Goal: Task Accomplishment & Management: Manage account settings

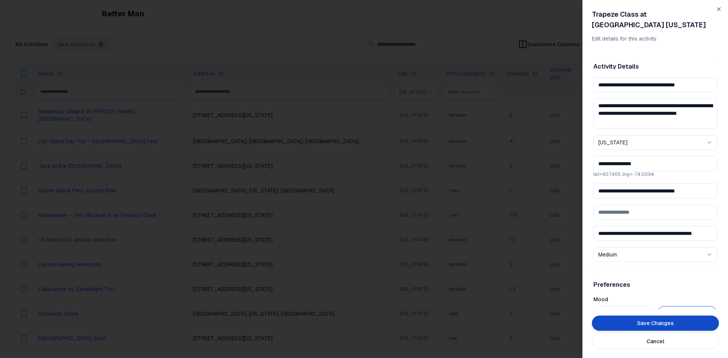
scroll to position [171, 0]
drag, startPoint x: 598, startPoint y: 86, endPoint x: 727, endPoint y: 81, distance: 129.3
click at [727, 81] on div "**********" at bounding box center [655, 179] width 146 height 358
drag, startPoint x: 704, startPoint y: 192, endPoint x: 583, endPoint y: 192, distance: 120.9
click at [583, 192] on div "**********" at bounding box center [655, 179] width 146 height 358
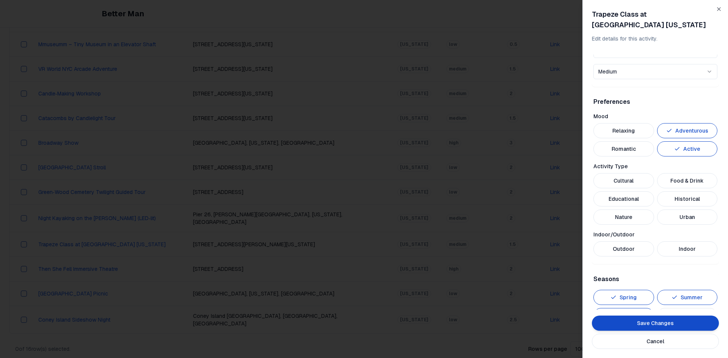
scroll to position [190, 0]
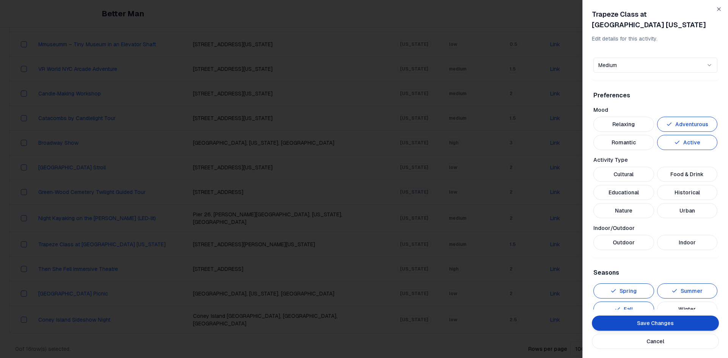
click at [630, 242] on button "Outdoor" at bounding box center [623, 242] width 61 height 15
click at [673, 215] on button "Urban" at bounding box center [687, 210] width 61 height 15
click at [654, 321] on button "Save Changes" at bounding box center [655, 323] width 127 height 15
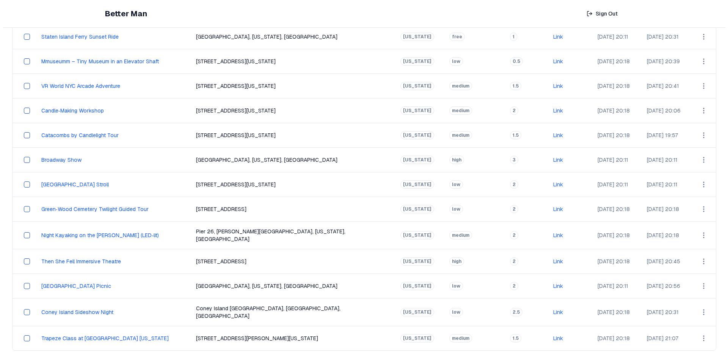
scroll to position [171, 0]
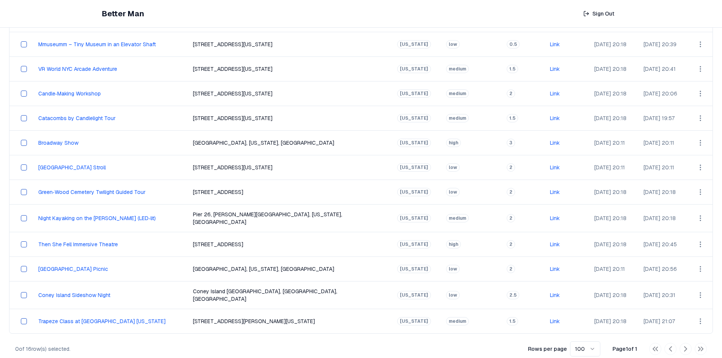
click at [695, 313] on html "Better Man Sign Out View All Activities All Activities New Activities 3 Customi…" at bounding box center [361, 98] width 722 height 538
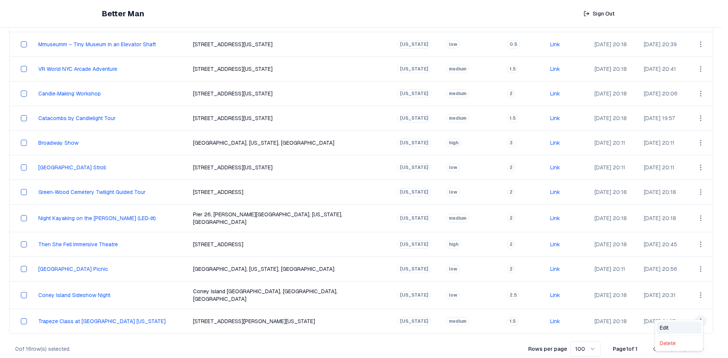
click at [674, 327] on div "Edit" at bounding box center [679, 328] width 45 height 12
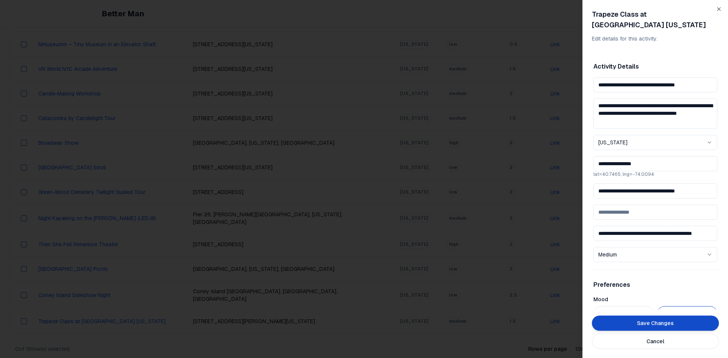
click at [642, 195] on input "**********" at bounding box center [655, 190] width 124 height 15
drag, startPoint x: 693, startPoint y: 191, endPoint x: 564, endPoint y: 195, distance: 128.9
click at [564, 195] on body "Better Man Sign Out View All Activities All Activities New Activities 3 Customi…" at bounding box center [361, 98] width 722 height 538
paste input "**"
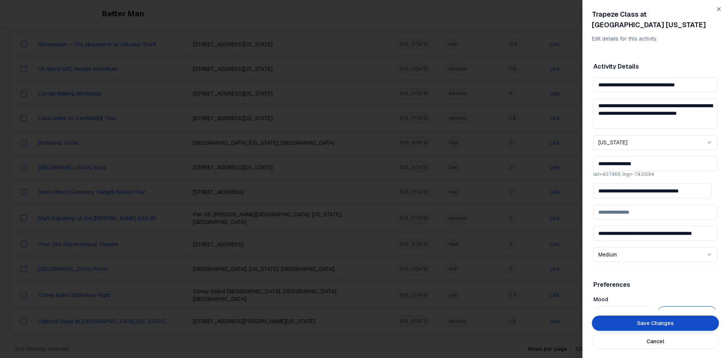
type input "**********"
drag, startPoint x: 596, startPoint y: 235, endPoint x: 722, endPoint y: 233, distance: 125.5
click at [722, 233] on div "**********" at bounding box center [655, 179] width 146 height 358
paste input
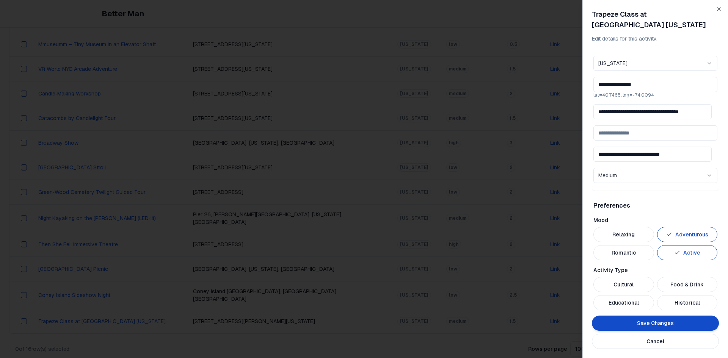
scroll to position [38, 0]
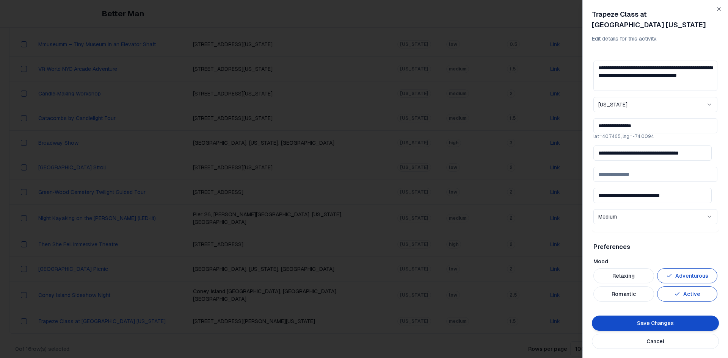
type input "**********"
drag, startPoint x: 617, startPoint y: 125, endPoint x: 578, endPoint y: 125, distance: 38.7
click at [578, 125] on body "Better Man Sign Out View All Activities All Activities New Activities 3 Customi…" at bounding box center [361, 98] width 722 height 538
paste input "text"
drag, startPoint x: 640, startPoint y: 125, endPoint x: 620, endPoint y: 127, distance: 20.2
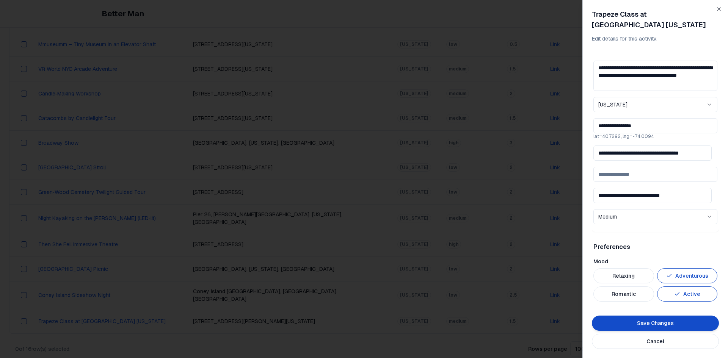
click at [620, 127] on input "**********" at bounding box center [655, 125] width 124 height 15
paste input "text"
drag, startPoint x: 640, startPoint y: 124, endPoint x: 485, endPoint y: 138, distance: 155.3
click at [491, 136] on body "Better Man Sign Out View All Activities All Activities New Activities 3 Customi…" at bounding box center [361, 98] width 722 height 538
click at [620, 127] on input "**********" at bounding box center [655, 125] width 124 height 15
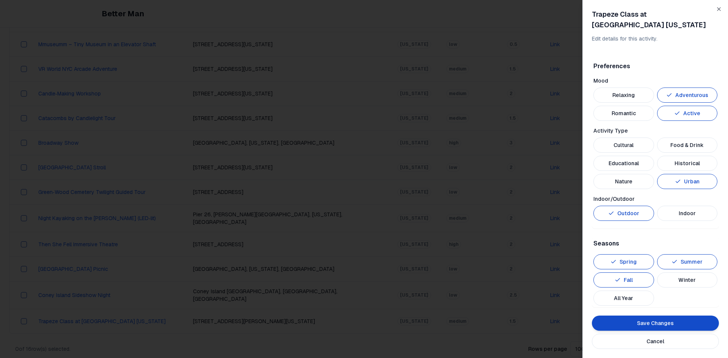
scroll to position [227, 0]
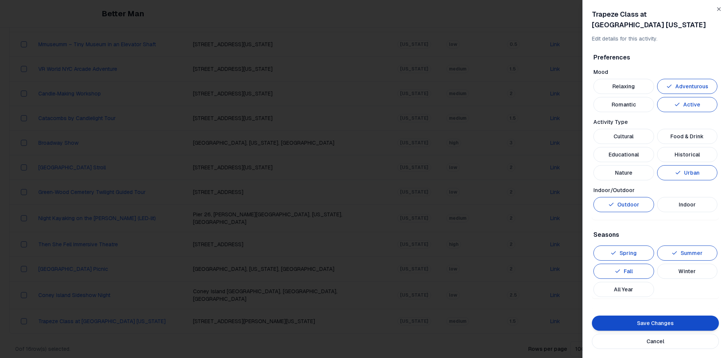
type input "**********"
click at [668, 208] on button "Indoor" at bounding box center [687, 204] width 61 height 15
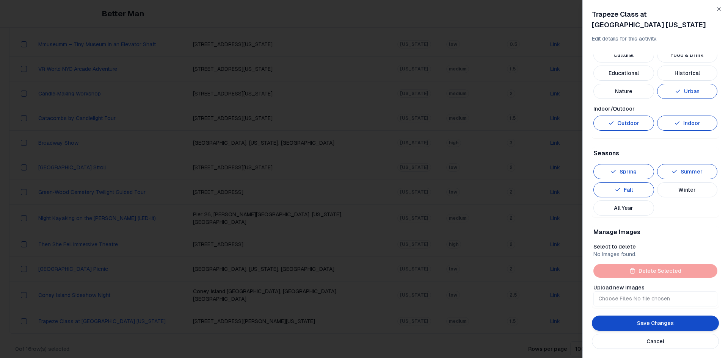
scroll to position [313, 0]
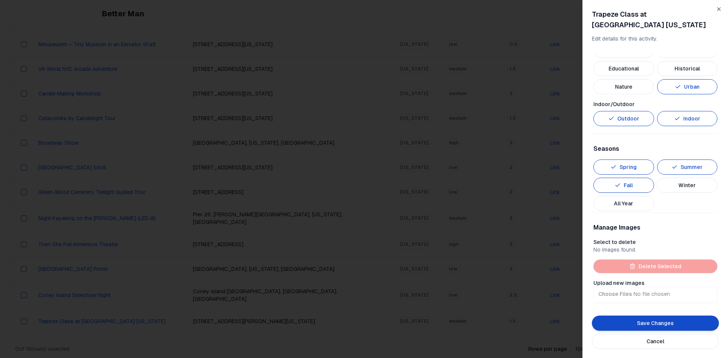
click at [682, 124] on button "Indoor" at bounding box center [687, 118] width 61 height 15
click at [634, 321] on button "Save Changes" at bounding box center [655, 323] width 127 height 15
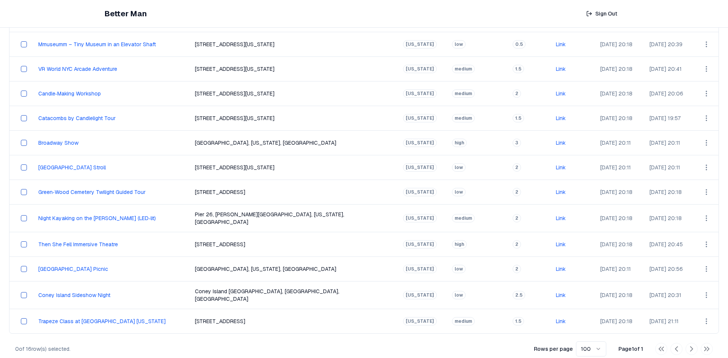
click at [696, 310] on html "Better Man Sign Out View All Activities All Activities New Activities 3 Customi…" at bounding box center [364, 98] width 728 height 538
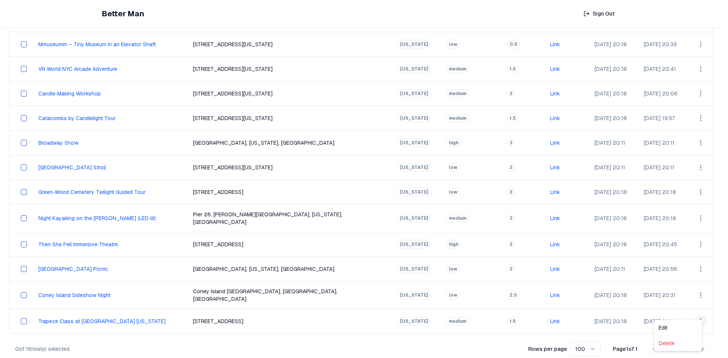
click at [710, 324] on html "Better Man Sign Out View All Activities All Activities New Activities 3 Customi…" at bounding box center [364, 98] width 728 height 538
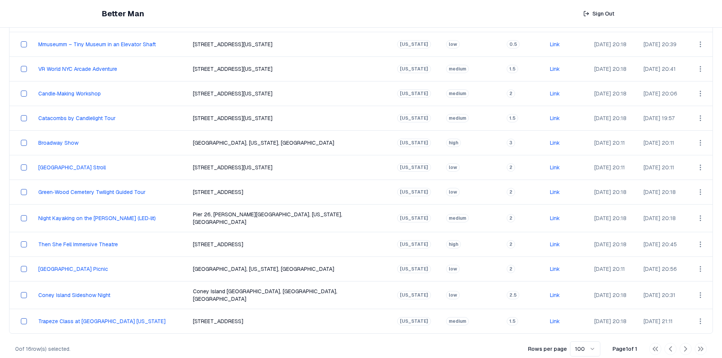
click at [716, 353] on div at bounding box center [716, 353] width 0 height 0
click at [695, 317] on html "Better Man Sign Out View All Activities All Activities New Activities 3 Customi…" at bounding box center [361, 98] width 722 height 538
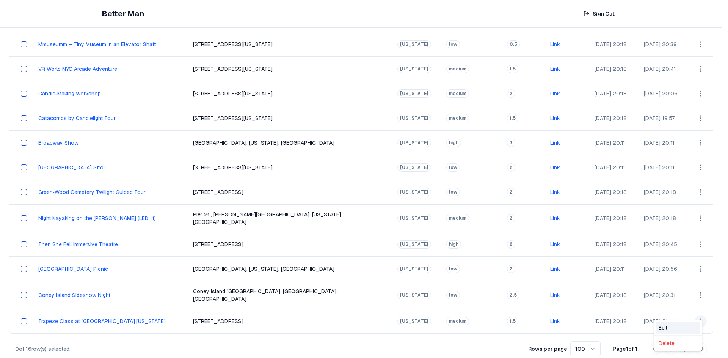
click at [671, 327] on div "Edit" at bounding box center [677, 328] width 45 height 12
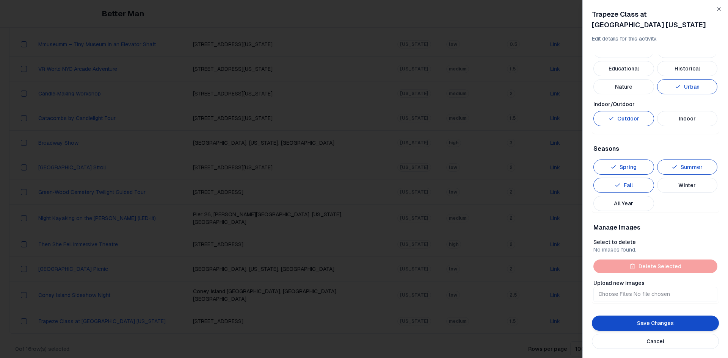
click at [622, 295] on input "Upload new images" at bounding box center [655, 294] width 124 height 15
type input "**********"
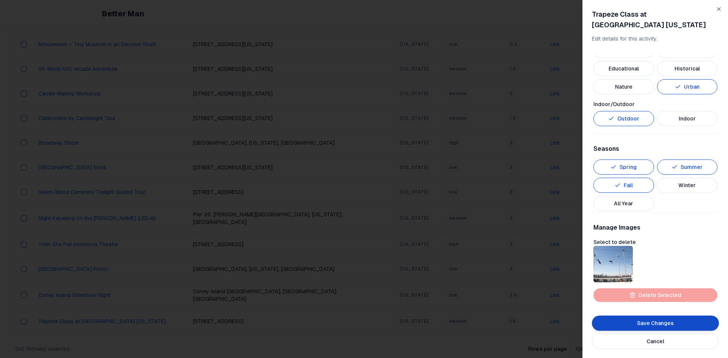
click at [625, 323] on button "Save Changes" at bounding box center [655, 323] width 127 height 15
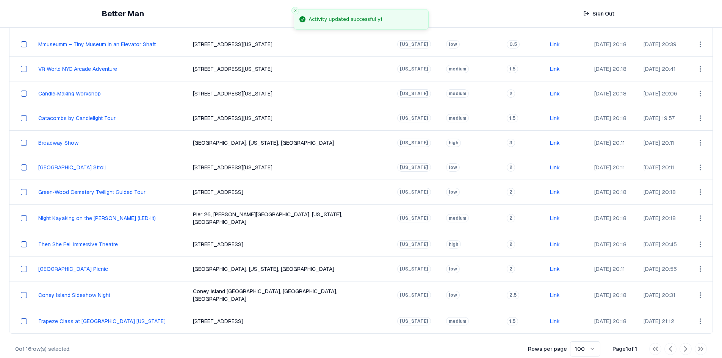
click at [693, 213] on html "Better Man Sign Out View All Activities All Activities New Activities 3 Customi…" at bounding box center [361, 98] width 722 height 538
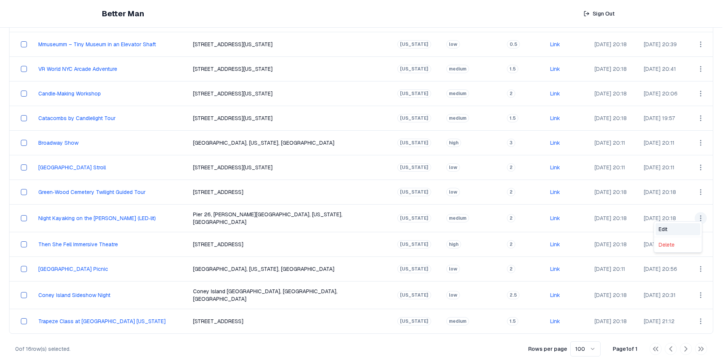
click at [685, 226] on div "Edit" at bounding box center [677, 229] width 45 height 12
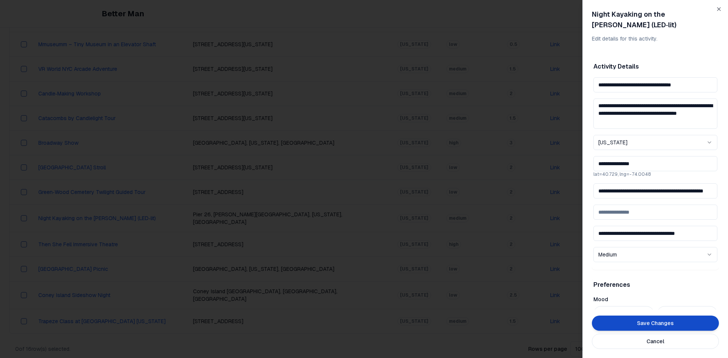
scroll to position [0, 7]
drag, startPoint x: 704, startPoint y: 183, endPoint x: 625, endPoint y: 182, distance: 79.2
click at [625, 183] on input "**********" at bounding box center [652, 190] width 118 height 15
click at [661, 186] on input "**********" at bounding box center [652, 190] width 118 height 15
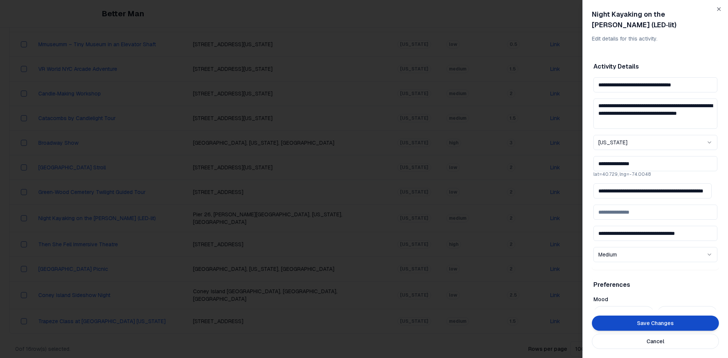
drag, startPoint x: 603, startPoint y: 180, endPoint x: 642, endPoint y: 177, distance: 39.5
click at [642, 183] on input "**********" at bounding box center [652, 190] width 118 height 15
click at [600, 183] on input "**********" at bounding box center [652, 190] width 118 height 15
type input "**********"
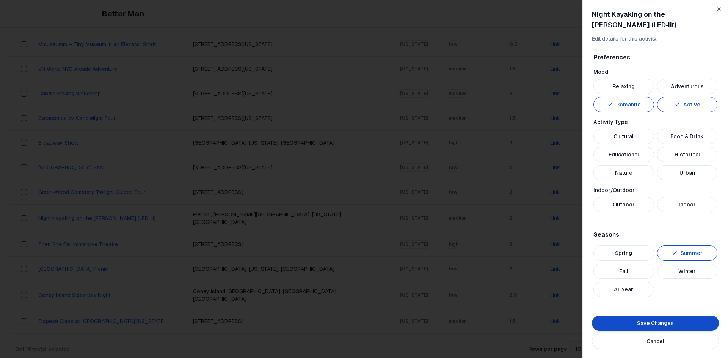
scroll to position [265, 0]
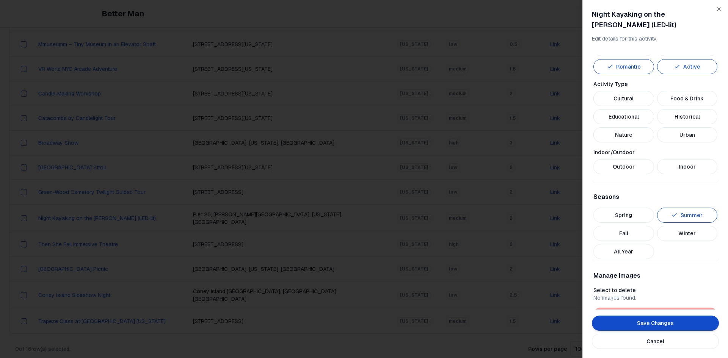
click at [621, 159] on button "Outdoor" at bounding box center [623, 166] width 61 height 15
click at [641, 127] on button "Nature" at bounding box center [623, 134] width 61 height 15
click at [671, 127] on button "Urban" at bounding box center [687, 134] width 61 height 15
click at [671, 129] on button "Urban" at bounding box center [687, 134] width 61 height 15
click at [642, 127] on button "Nature" at bounding box center [623, 134] width 61 height 15
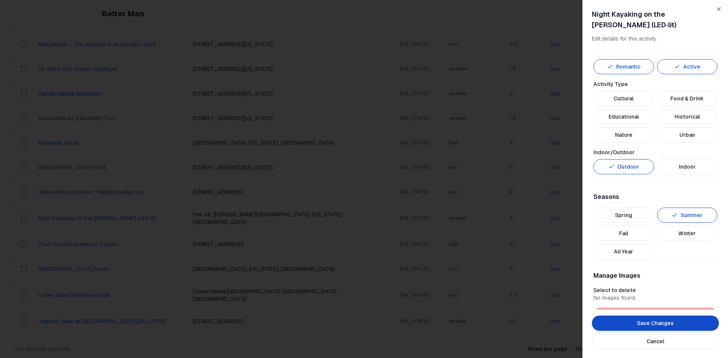
click at [663, 127] on button "Urban" at bounding box center [687, 134] width 61 height 15
click at [632, 127] on button "Nature" at bounding box center [623, 134] width 61 height 15
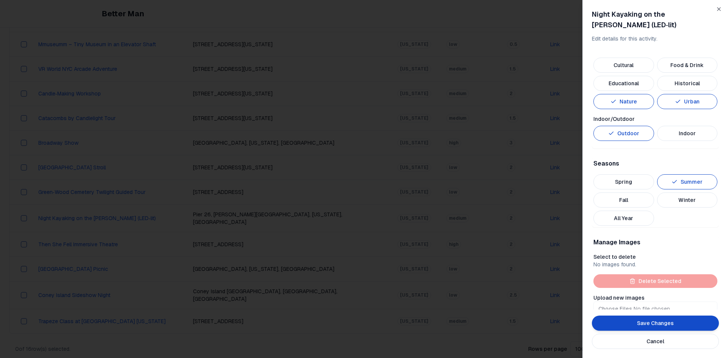
scroll to position [303, 0]
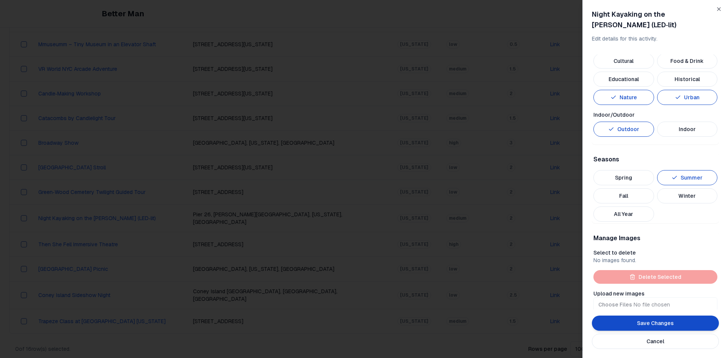
click at [651, 324] on button "Save Changes" at bounding box center [655, 323] width 127 height 15
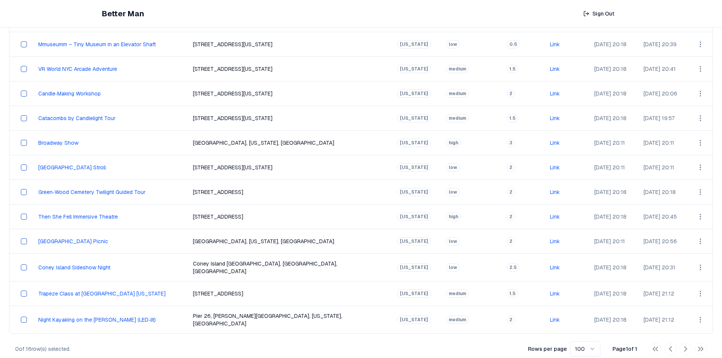
click at [701, 313] on html "Better Man Sign Out View All Activities All Activities New Activities 3 Customi…" at bounding box center [361, 98] width 722 height 538
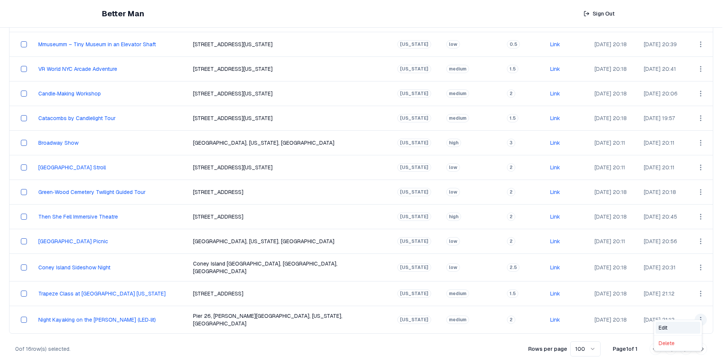
click at [674, 325] on div "Edit" at bounding box center [677, 328] width 45 height 12
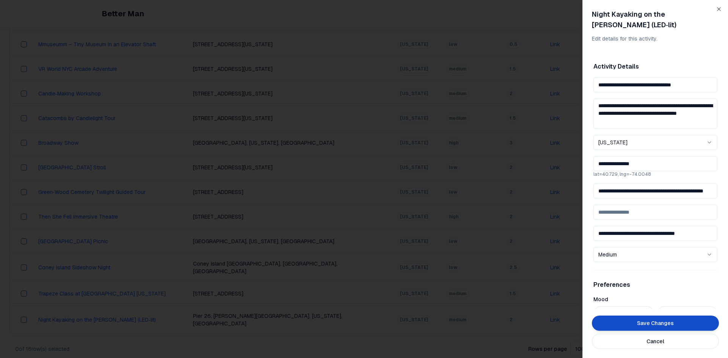
drag, startPoint x: 613, startPoint y: 77, endPoint x: 584, endPoint y: 76, distance: 29.6
click at [584, 76] on div "**********" at bounding box center [655, 179] width 146 height 358
drag, startPoint x: 683, startPoint y: 75, endPoint x: 657, endPoint y: 76, distance: 26.2
click at [657, 77] on input "**********" at bounding box center [655, 84] width 124 height 15
type input "**********"
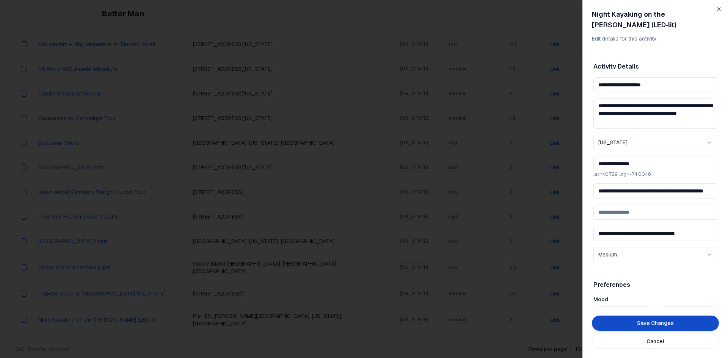
drag, startPoint x: 646, startPoint y: 111, endPoint x: 611, endPoint y: 103, distance: 34.9
click at [611, 103] on textarea "**********" at bounding box center [655, 114] width 124 height 30
type textarea "**********"
drag, startPoint x: 596, startPoint y: 180, endPoint x: 727, endPoint y: 186, distance: 131.7
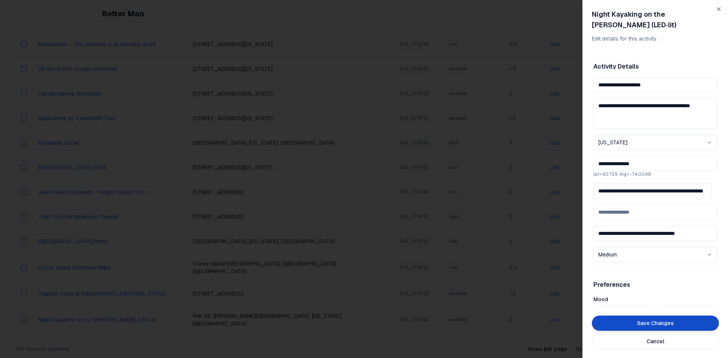
click at [727, 186] on div "**********" at bounding box center [655, 179] width 146 height 358
click at [614, 183] on input at bounding box center [652, 190] width 118 height 15
paste input "**********"
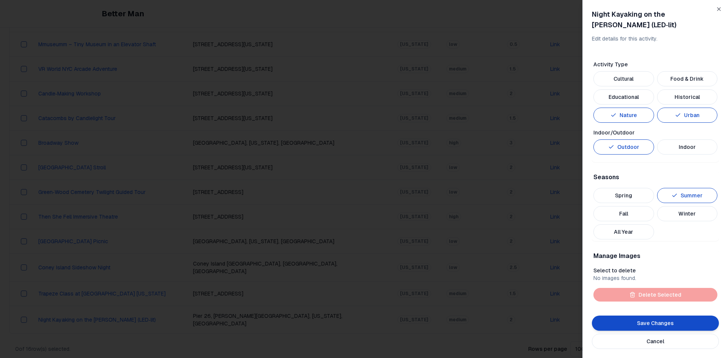
scroll to position [303, 0]
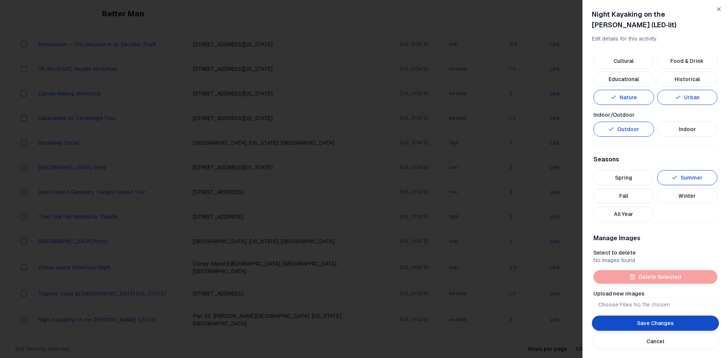
type input "**********"
click at [637, 188] on button "Fall" at bounding box center [623, 195] width 61 height 15
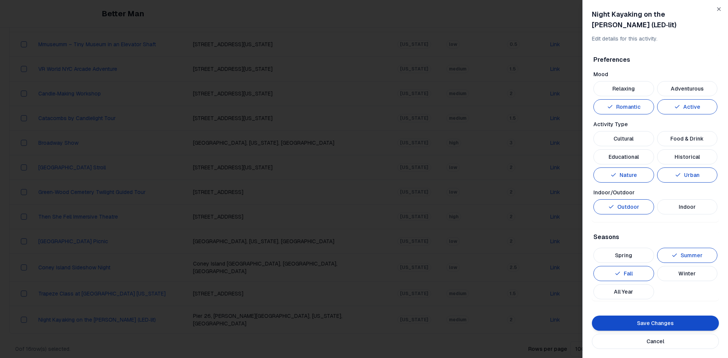
scroll to position [189, 0]
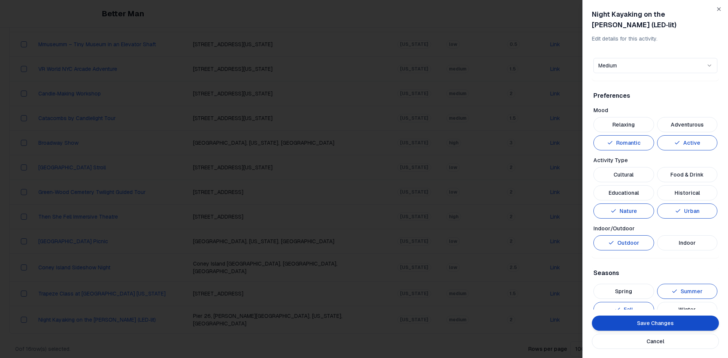
click at [683, 119] on button "Adventurous" at bounding box center [687, 124] width 61 height 15
click at [650, 322] on button "Save Changes" at bounding box center [655, 323] width 127 height 15
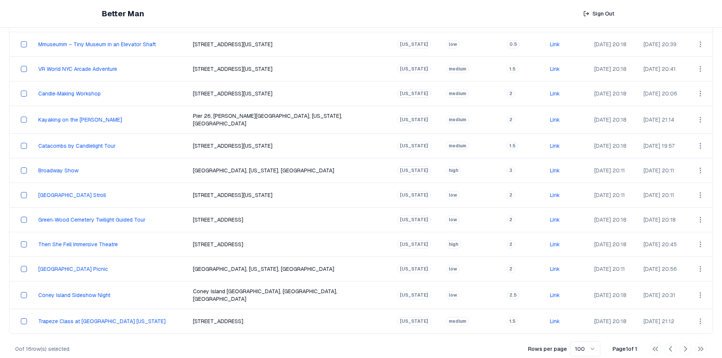
click at [694, 115] on html "Better Man Sign Out View All Activities All Activities New Activities 3 Customi…" at bounding box center [361, 98] width 722 height 538
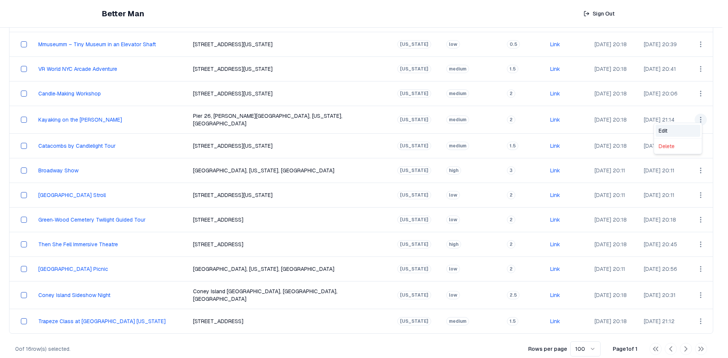
click at [673, 131] on div "Edit" at bounding box center [677, 131] width 45 height 12
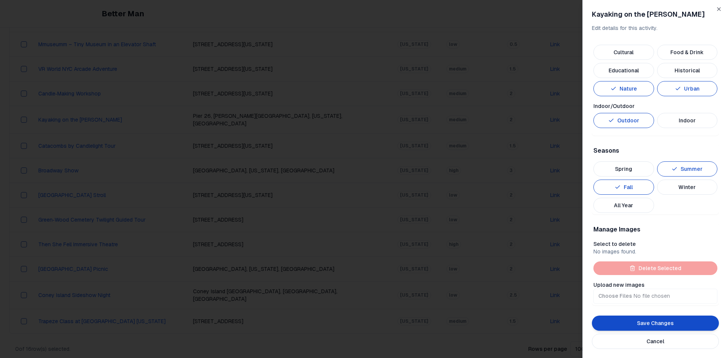
scroll to position [303, 0]
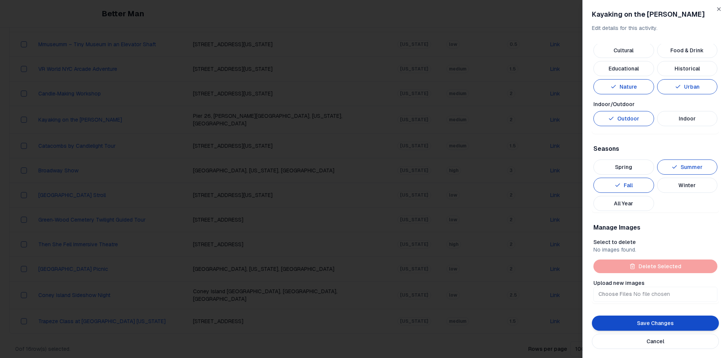
click at [621, 297] on input "Upload new images" at bounding box center [655, 294] width 124 height 15
type input "**********"
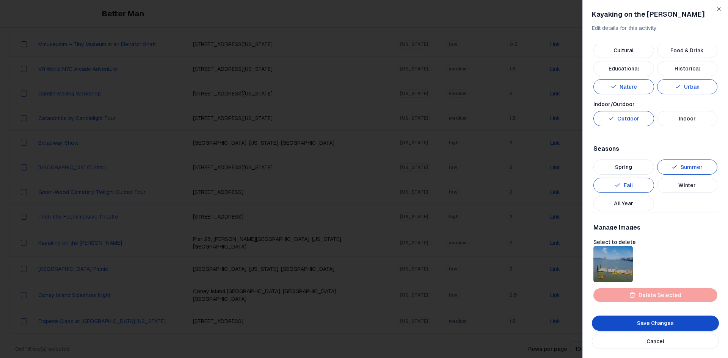
click at [668, 326] on button "Save Changes" at bounding box center [655, 323] width 127 height 15
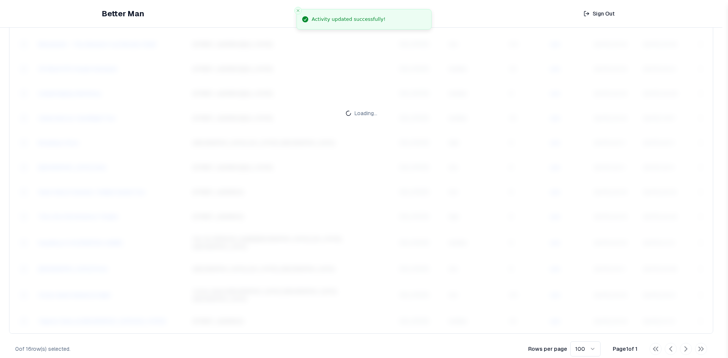
click at [669, 321] on body "Better Man Sign Out View All Activities All Activities New Activities 3 Customi…" at bounding box center [361, 98] width 722 height 538
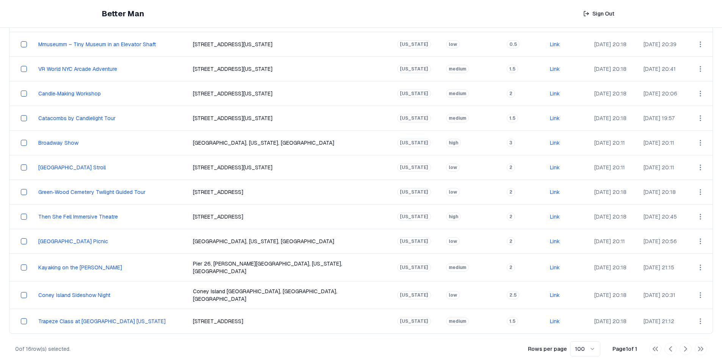
click at [693, 191] on html "Better Man Sign Out View All Activities All Activities New Activities 3 Customi…" at bounding box center [361, 98] width 722 height 538
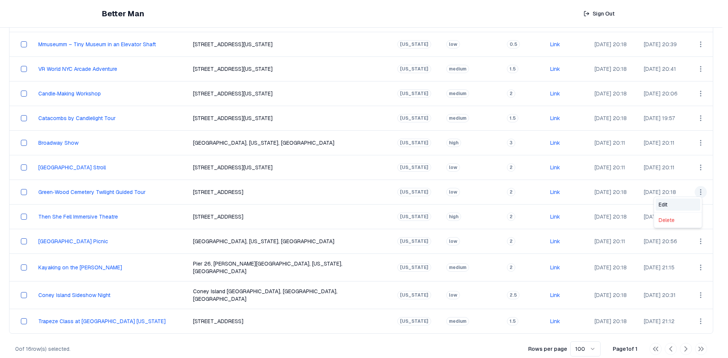
click at [679, 201] on div "Edit" at bounding box center [677, 205] width 45 height 12
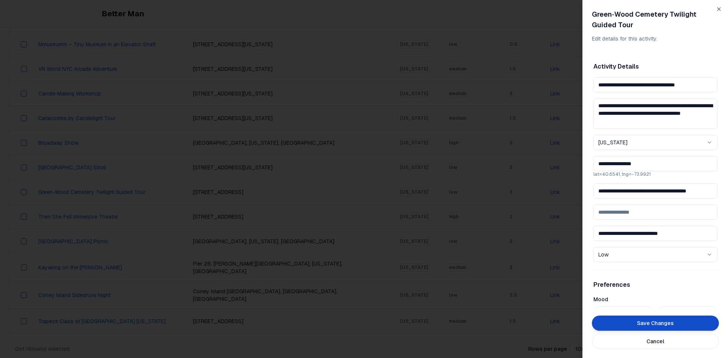
scroll to position [0, 13]
drag, startPoint x: 598, startPoint y: 191, endPoint x: 727, endPoint y: 197, distance: 129.4
click at [727, 197] on div "**********" at bounding box center [655, 179] width 146 height 358
click at [667, 189] on input "**********" at bounding box center [652, 190] width 118 height 15
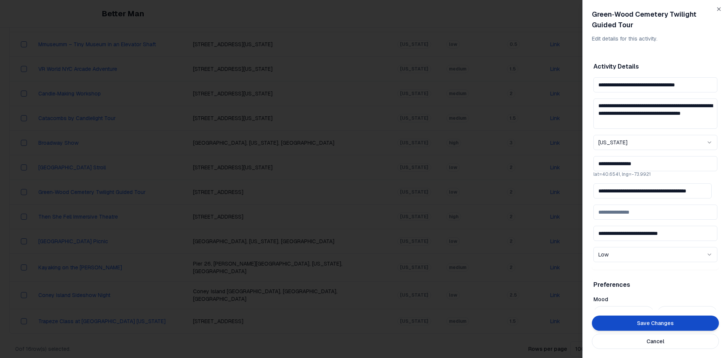
scroll to position [0, 13]
drag, startPoint x: 598, startPoint y: 191, endPoint x: 727, endPoint y: 199, distance: 129.5
click at [727, 199] on div "**********" at bounding box center [655, 179] width 146 height 358
paste input "**********"
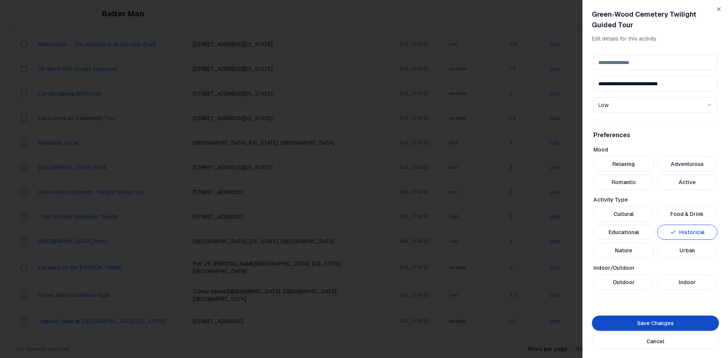
scroll to position [152, 0]
type input "**********"
click at [669, 163] on button "Adventurous" at bounding box center [687, 162] width 61 height 15
click at [630, 215] on button "Cultural" at bounding box center [623, 212] width 61 height 15
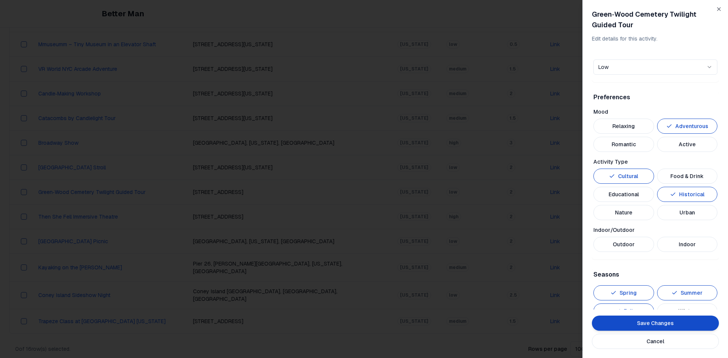
scroll to position [227, 0]
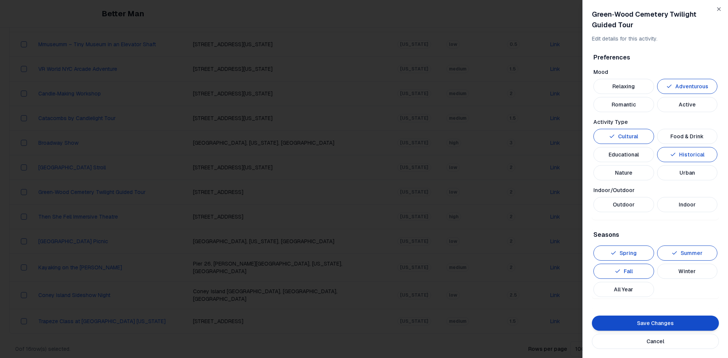
click at [631, 208] on button "Outdoor" at bounding box center [623, 204] width 61 height 15
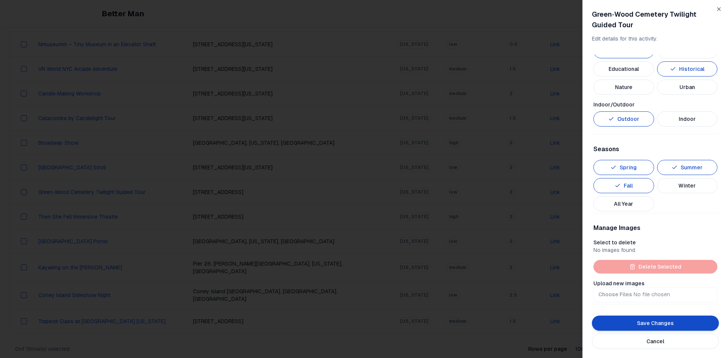
scroll to position [313, 0]
click at [664, 317] on button "Save Changes" at bounding box center [655, 323] width 127 height 15
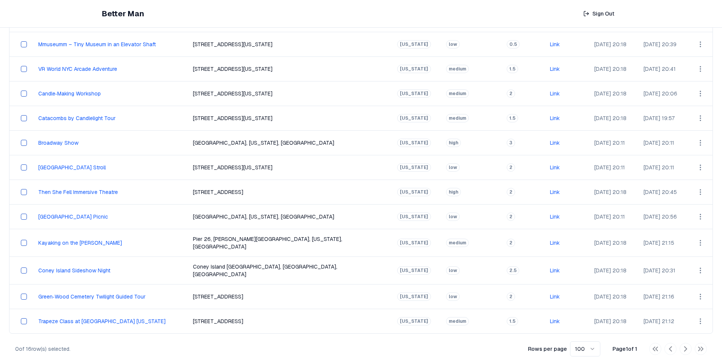
click at [692, 289] on html "Better Man Sign Out View All Activities All Activities New Activities 3 Customi…" at bounding box center [361, 98] width 722 height 538
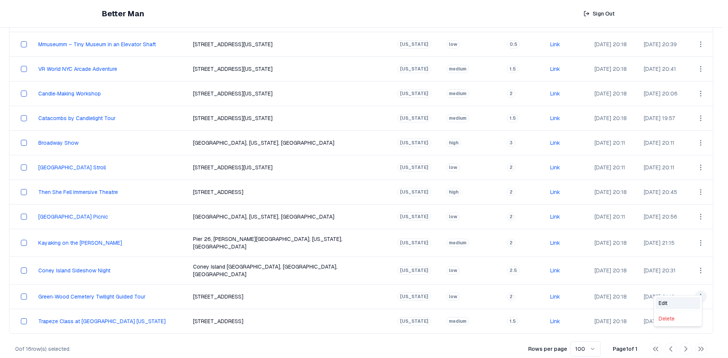
click at [677, 299] on div "Edit" at bounding box center [677, 303] width 45 height 12
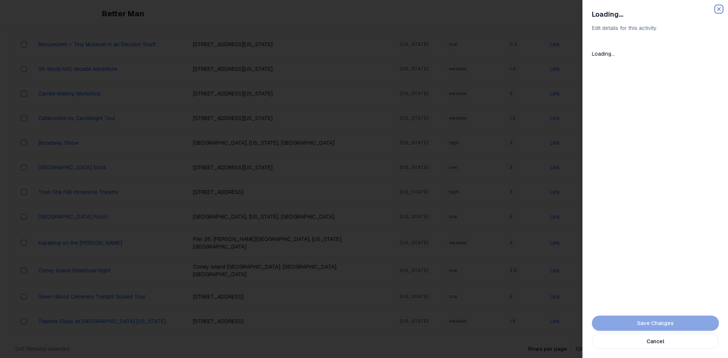
click at [719, 11] on icon "button" at bounding box center [719, 9] width 6 height 6
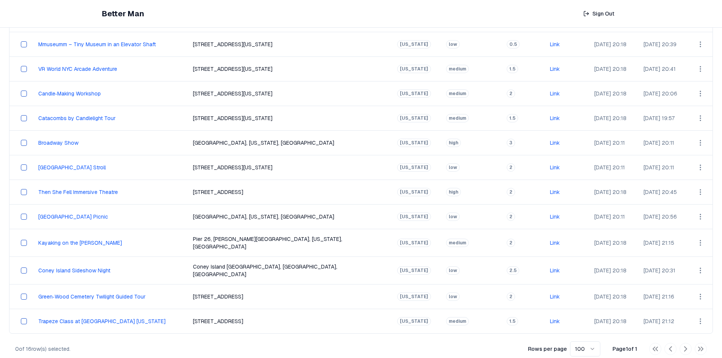
click at [695, 288] on html "Better Man Sign Out View All Activities All Activities New Activities 3 Customi…" at bounding box center [361, 98] width 722 height 538
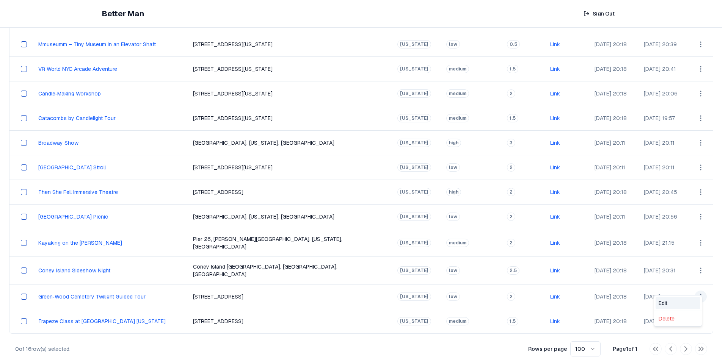
click at [671, 299] on div "Edit" at bounding box center [677, 303] width 45 height 12
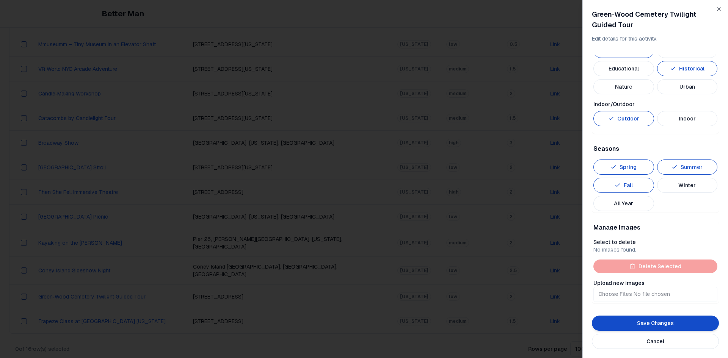
click at [705, 323] on button "Save Changes" at bounding box center [655, 323] width 127 height 15
click at [620, 295] on input "Upload new images" at bounding box center [655, 294] width 124 height 15
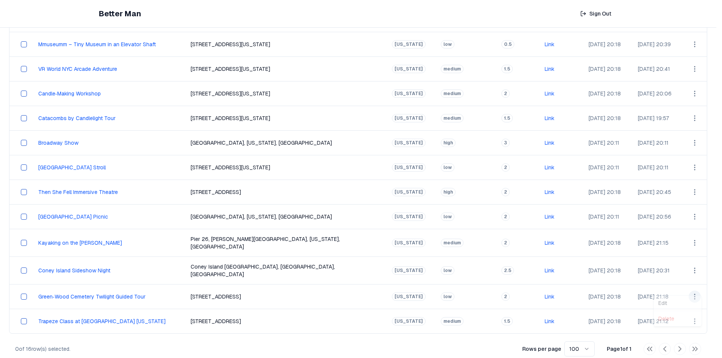
click at [694, 288] on html "Better Man Sign Out View All Activities All Activities New Activities 3 Customi…" at bounding box center [361, 98] width 722 height 538
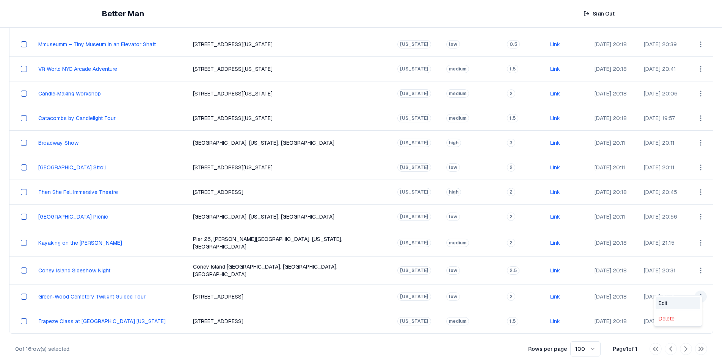
click at [676, 302] on div "Edit" at bounding box center [677, 303] width 45 height 12
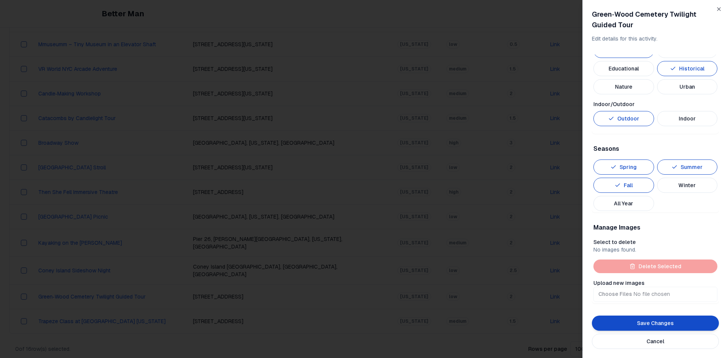
click at [622, 295] on input "Upload new images" at bounding box center [655, 294] width 124 height 15
type input "**********"
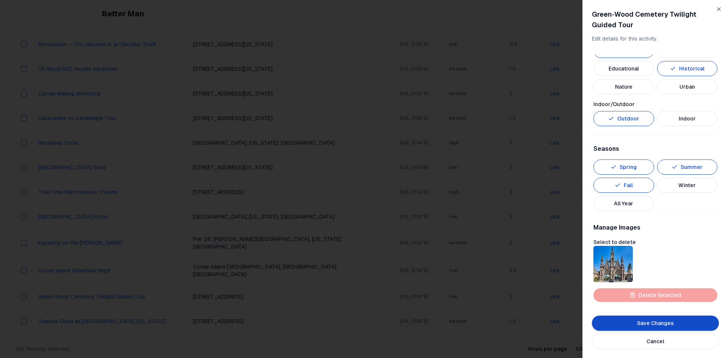
click at [610, 320] on button "Save Changes" at bounding box center [655, 323] width 127 height 15
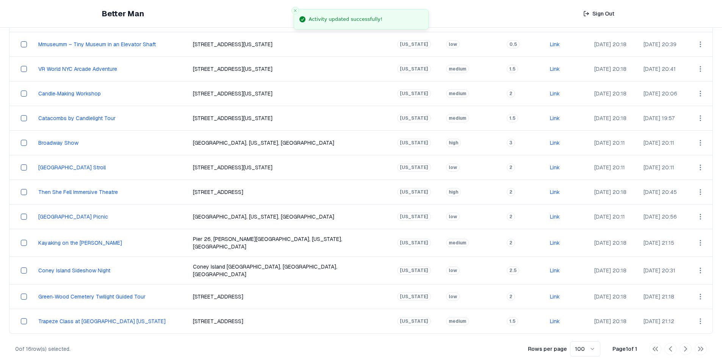
click at [695, 285] on html "Better Man Sign Out View All Activities All Activities New Activities 3 Customi…" at bounding box center [361, 98] width 722 height 538
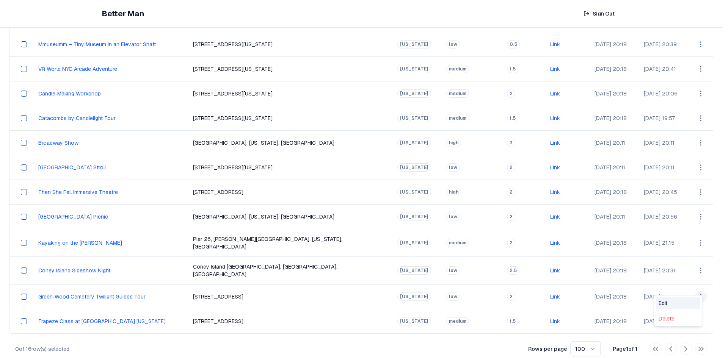
click at [661, 304] on div "Edit" at bounding box center [677, 303] width 45 height 12
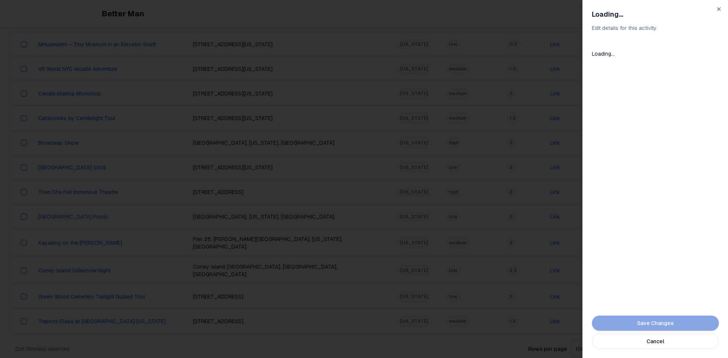
click at [708, 324] on div "Save Changes Cancel" at bounding box center [655, 332] width 127 height 33
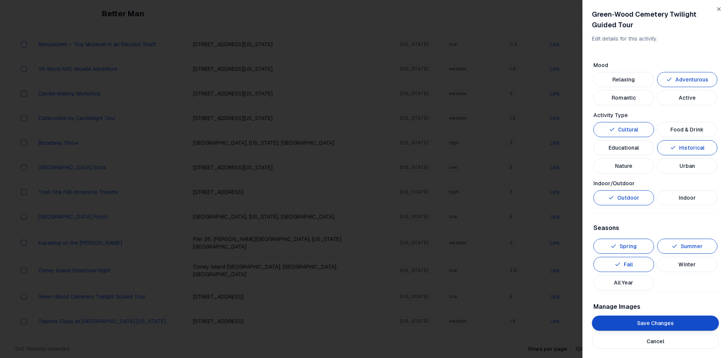
scroll to position [342, 0]
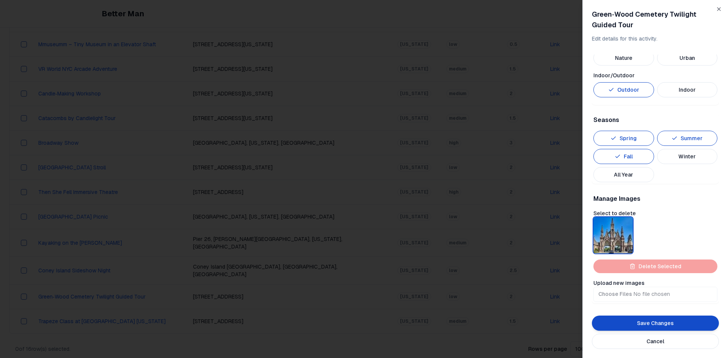
click at [610, 233] on button "button" at bounding box center [612, 235] width 9 height 9
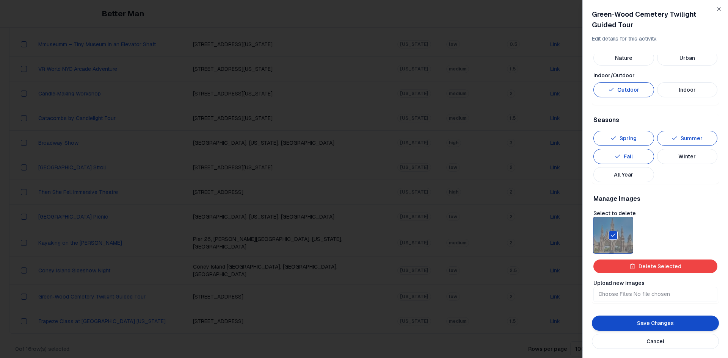
click at [629, 260] on button "Delete Selected" at bounding box center [655, 267] width 124 height 14
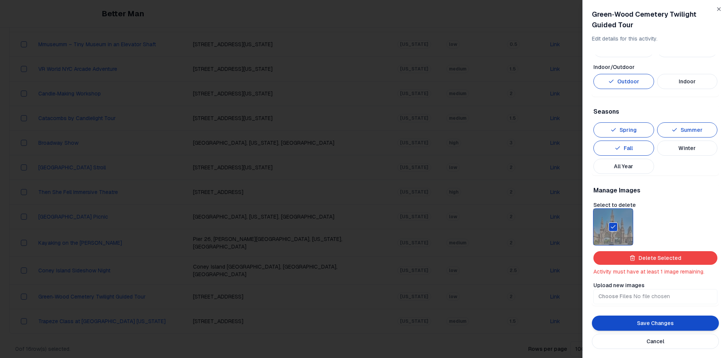
scroll to position [353, 0]
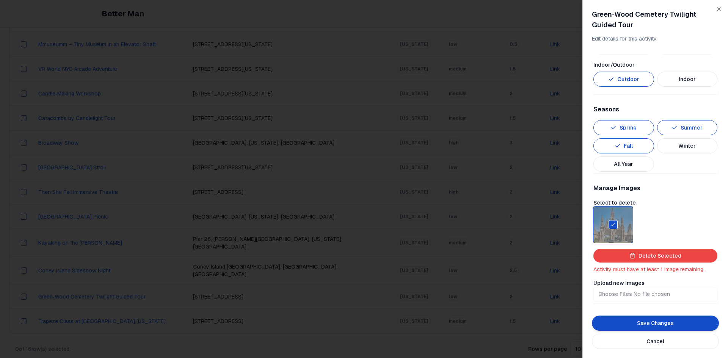
click at [617, 292] on input "Upload new images" at bounding box center [655, 294] width 124 height 15
type input "**********"
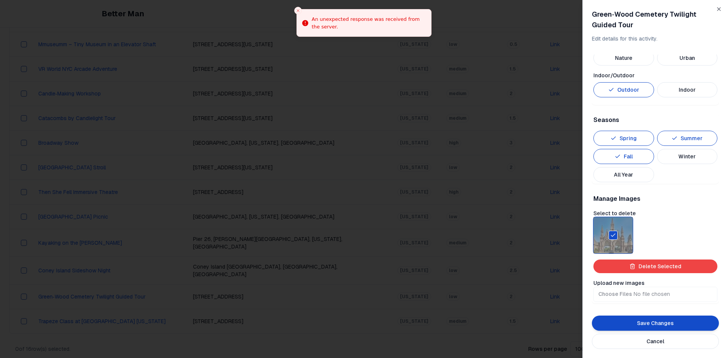
click at [620, 269] on button "Delete Selected" at bounding box center [655, 267] width 124 height 14
click at [612, 238] on button "button" at bounding box center [612, 235] width 9 height 9
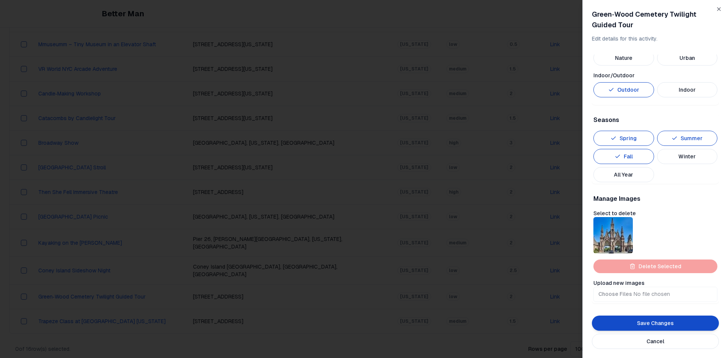
click at [622, 268] on div "Delete Selected" at bounding box center [655, 267] width 124 height 14
click at [625, 293] on input "Upload new images" at bounding box center [655, 294] width 124 height 15
type input "**********"
click at [600, 295] on input "Upload new images" at bounding box center [655, 294] width 124 height 15
type input "**********"
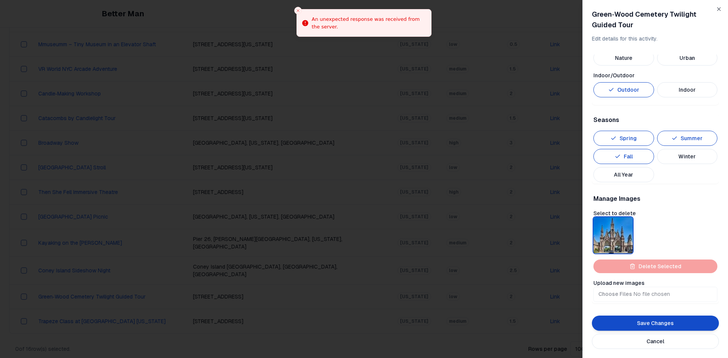
click at [612, 236] on button "button" at bounding box center [612, 235] width 9 height 9
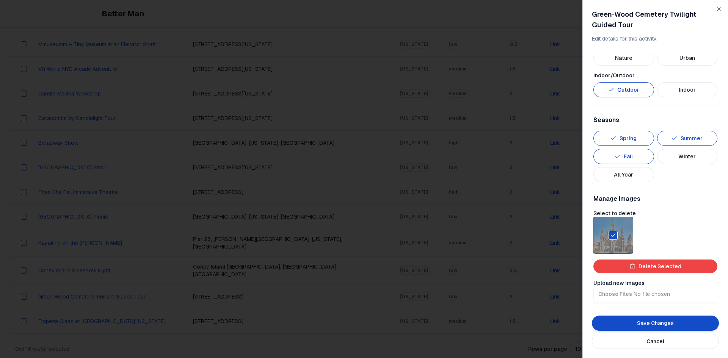
drag, startPoint x: 708, startPoint y: 323, endPoint x: 697, endPoint y: 317, distance: 12.7
click at [708, 323] on button "Save Changes" at bounding box center [655, 323] width 127 height 15
click at [613, 233] on button "button" at bounding box center [612, 235] width 9 height 9
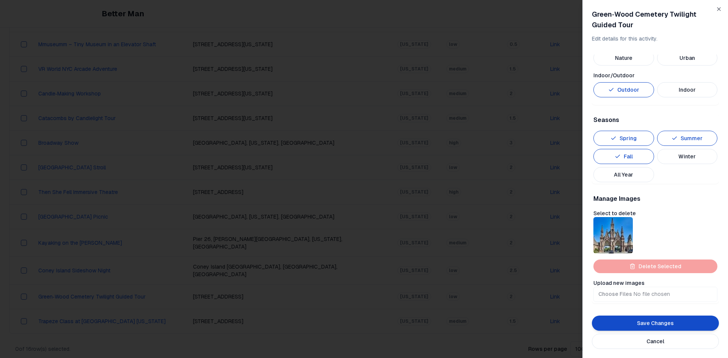
click at [616, 298] on input "Upload new images" at bounding box center [655, 294] width 124 height 15
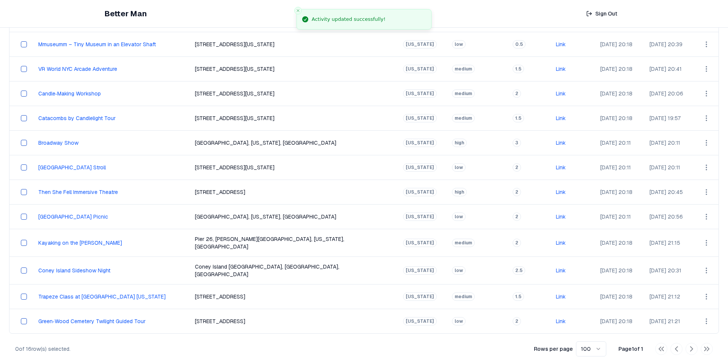
click at [696, 290] on html "Better Man Sign Out View All Activities All Activities New Activities 3 Customi…" at bounding box center [364, 98] width 728 height 538
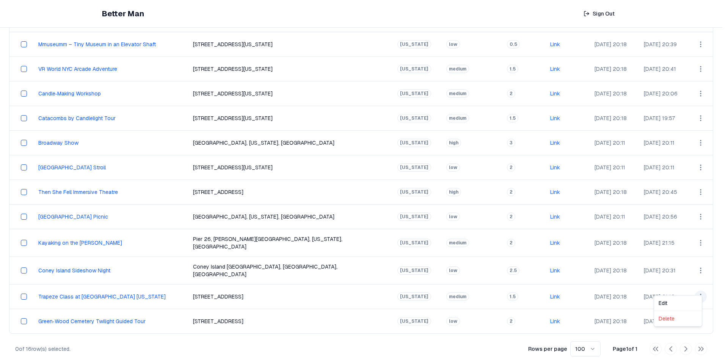
click at [711, 309] on html "Better Man Sign Out View All Activities All Activities New Activities 3 Customi…" at bounding box center [364, 98] width 728 height 538
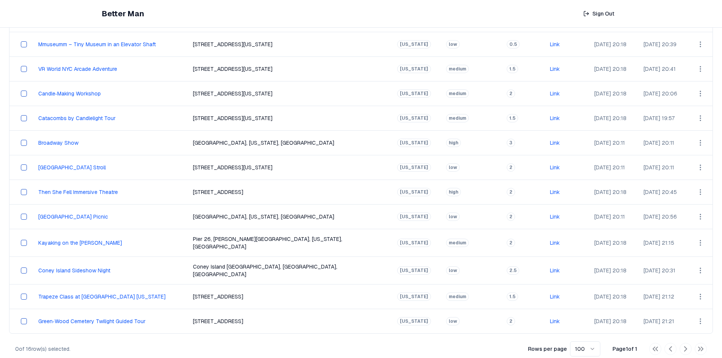
click at [698, 311] on html "Better Man Sign Out View All Activities All Activities New Activities 3 Customi…" at bounding box center [361, 98] width 722 height 538
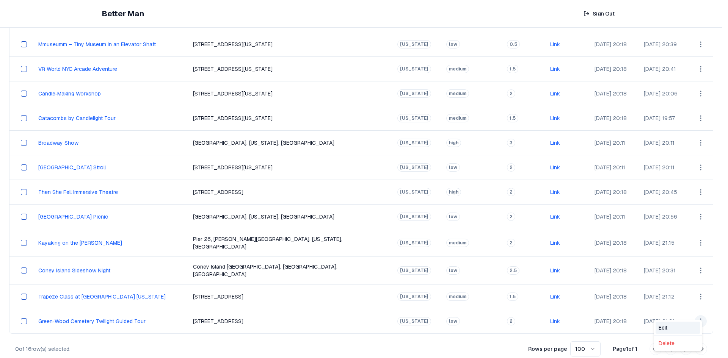
click at [669, 327] on div "Edit" at bounding box center [677, 328] width 45 height 12
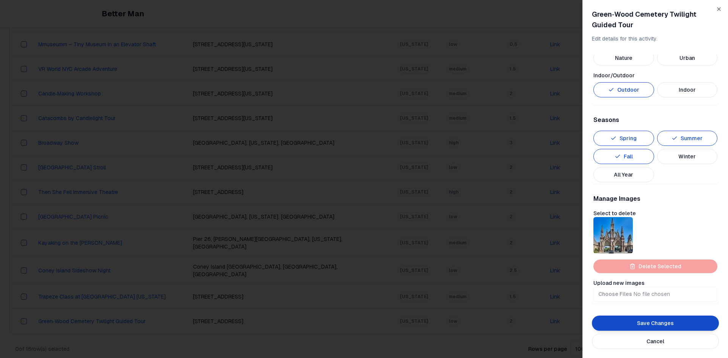
click at [623, 290] on input "Upload new images" at bounding box center [655, 294] width 124 height 15
type input "**********"
click at [610, 298] on input "Upload new images" at bounding box center [655, 294] width 124 height 15
type input "**********"
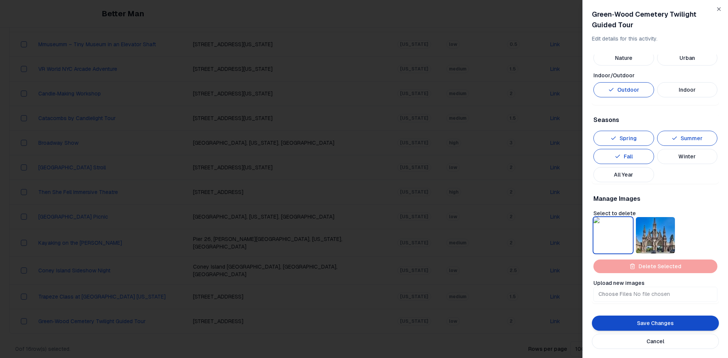
drag, startPoint x: 614, startPoint y: 236, endPoint x: 616, endPoint y: 240, distance: 4.0
click at [614, 236] on button "button" at bounding box center [612, 235] width 9 height 9
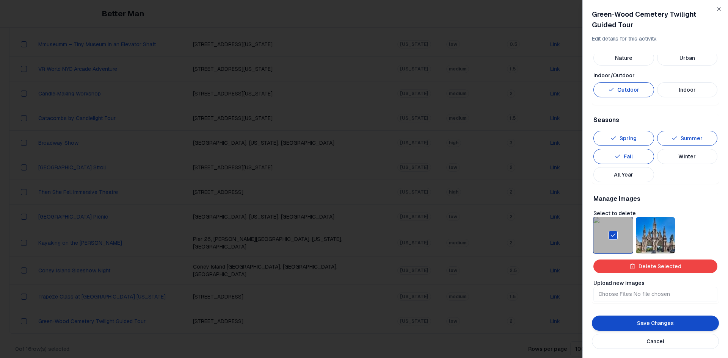
click at [633, 270] on button "Delete Selected" at bounding box center [655, 267] width 124 height 14
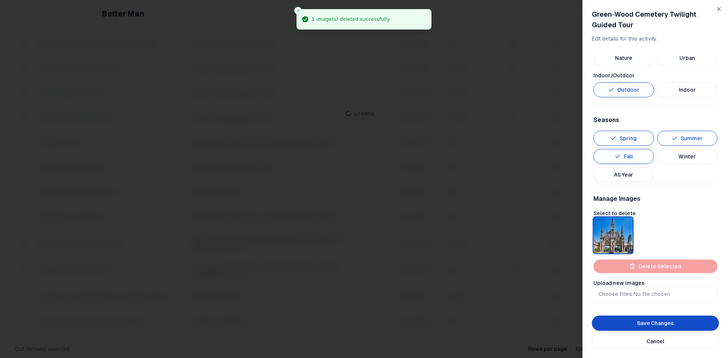
click at [610, 238] on button "button" at bounding box center [612, 235] width 9 height 9
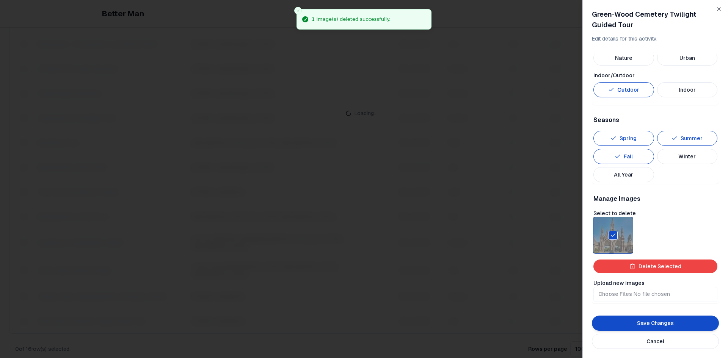
click at [628, 262] on button "Delete Selected" at bounding box center [655, 267] width 124 height 14
click at [627, 302] on input "Upload new images" at bounding box center [655, 305] width 124 height 15
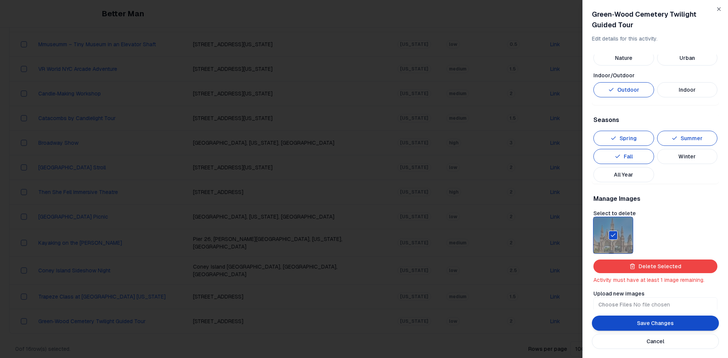
type input "**********"
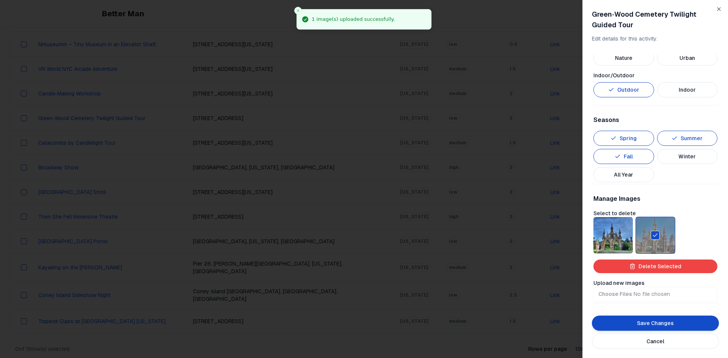
click at [629, 266] on icon "button" at bounding box center [632, 266] width 6 height 6
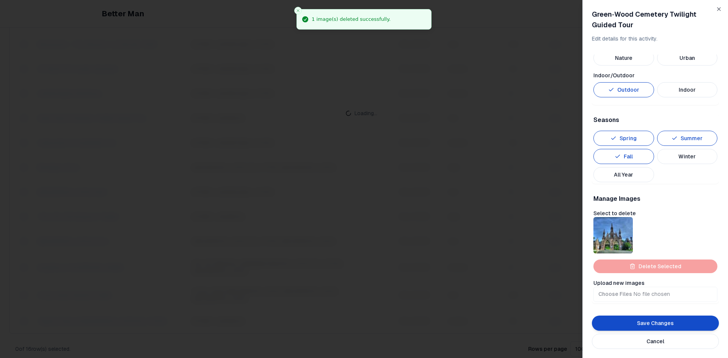
click at [638, 319] on button "Save Changes" at bounding box center [655, 323] width 127 height 15
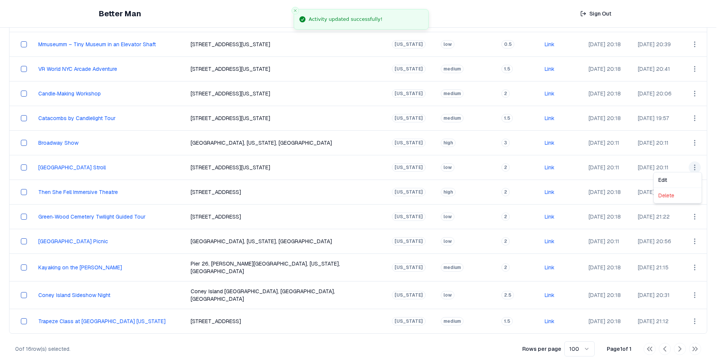
click at [697, 163] on html "Better Man Sign Out View All Activities All Activities New Activities 3 Customi…" at bounding box center [361, 98] width 722 height 538
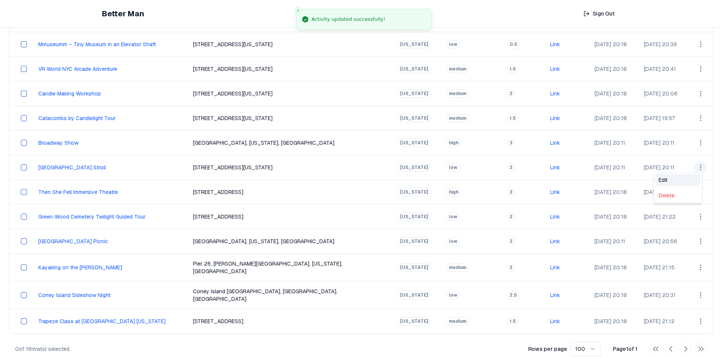
click at [689, 178] on div "Edit" at bounding box center [677, 180] width 45 height 12
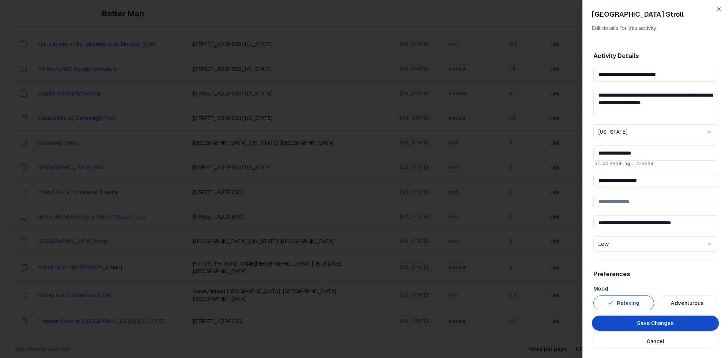
drag, startPoint x: 675, startPoint y: 74, endPoint x: 524, endPoint y: 80, distance: 151.0
click at [524, 80] on body "Better Man Sign Out View All Activities All Activities New Activities 3 Customi…" at bounding box center [361, 98] width 722 height 538
drag, startPoint x: 668, startPoint y: 185, endPoint x: 539, endPoint y: 180, distance: 129.7
click at [539, 180] on body "Better Man Sign Out View All Activities All Activities New Activities 3 Customi…" at bounding box center [361, 98] width 722 height 538
drag, startPoint x: 676, startPoint y: 77, endPoint x: 538, endPoint y: 80, distance: 137.6
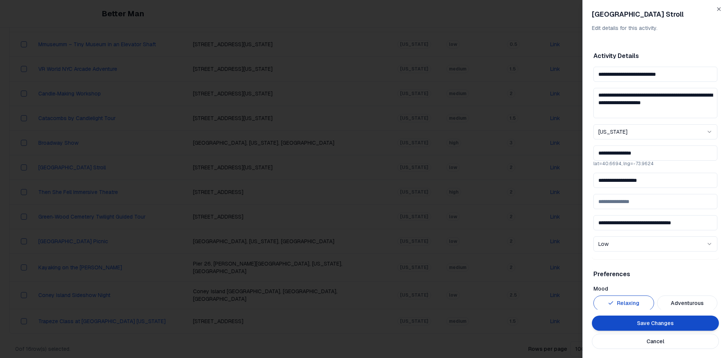
click at [584, 80] on div "**********" at bounding box center [655, 179] width 146 height 358
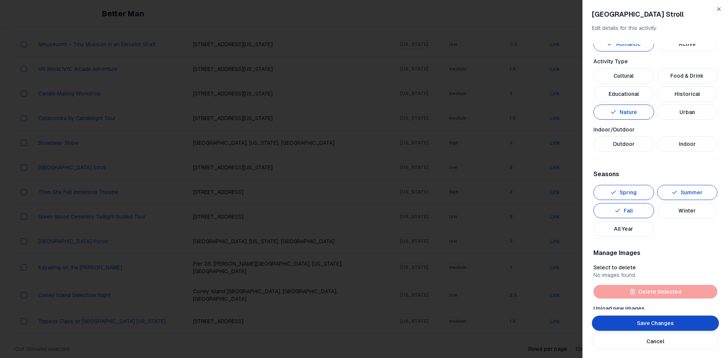
scroll to position [303, 0]
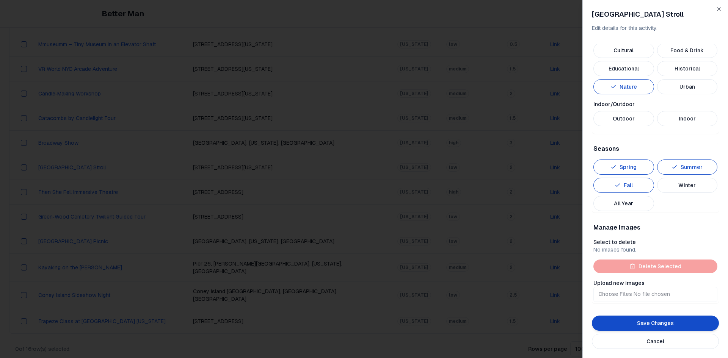
click at [629, 117] on button "Outdoor" at bounding box center [623, 118] width 61 height 15
click at [654, 321] on button "Save Changes" at bounding box center [655, 323] width 127 height 15
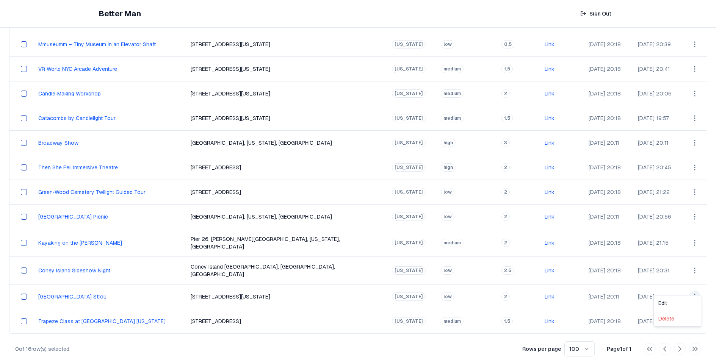
click at [696, 289] on html "Better Man Sign Out View All Activities All Activities New Activities 3 Customi…" at bounding box center [361, 98] width 722 height 538
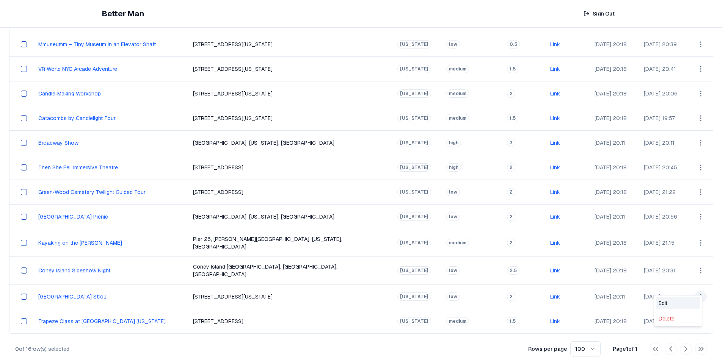
click at [669, 299] on div "Edit" at bounding box center [677, 303] width 45 height 12
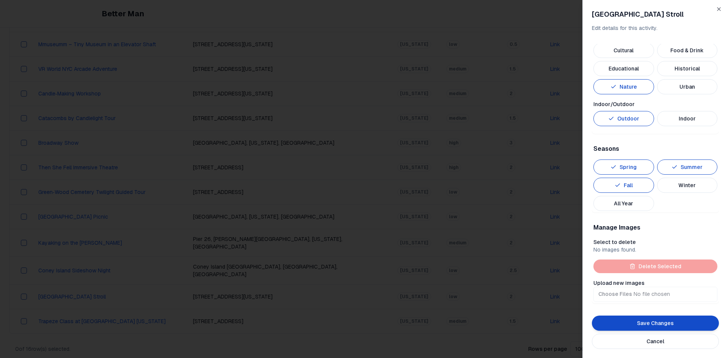
click at [707, 321] on button "Save Changes" at bounding box center [655, 323] width 127 height 15
click at [617, 295] on input "Upload new images" at bounding box center [655, 294] width 124 height 15
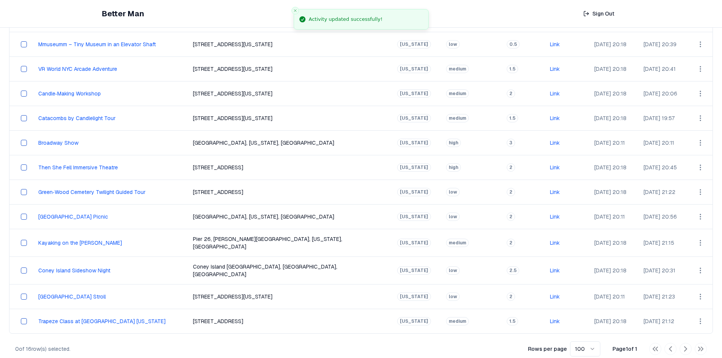
click at [692, 283] on html "Better Man Sign Out View All Activities All Activities New Activities 3 Customi…" at bounding box center [361, 98] width 722 height 538
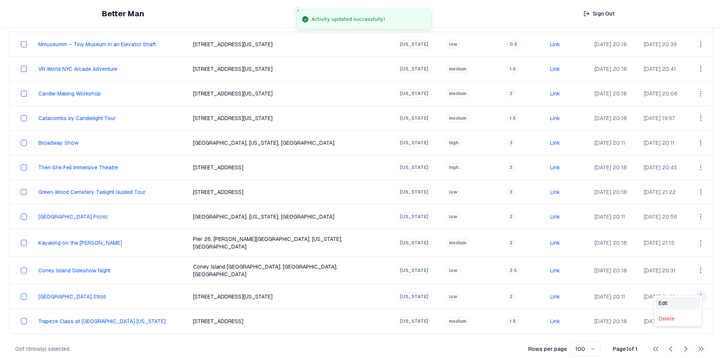
click at [660, 302] on div "Edit" at bounding box center [677, 303] width 45 height 12
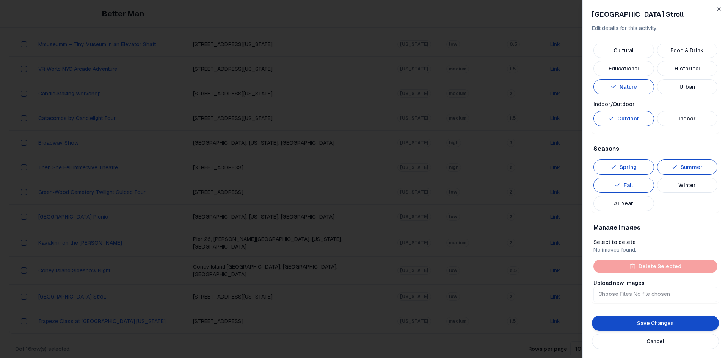
click at [621, 291] on input "Upload new images" at bounding box center [655, 294] width 124 height 15
type input "**********"
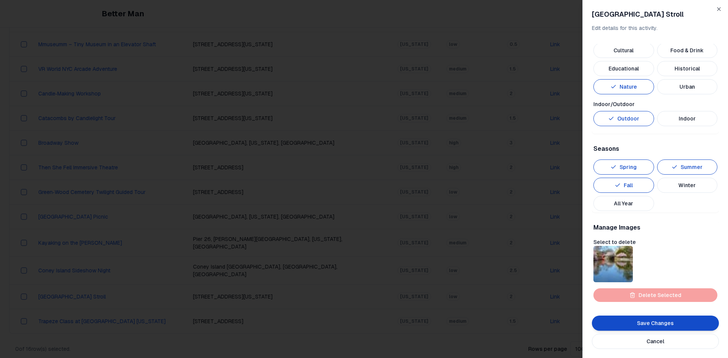
click at [624, 320] on button "Save Changes" at bounding box center [655, 323] width 127 height 15
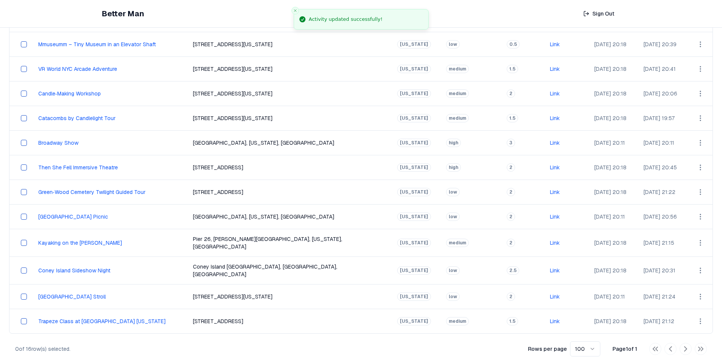
click at [694, 137] on html "Better Man Sign Out View All Activities All Activities New Activities 3 Customi…" at bounding box center [361, 98] width 722 height 538
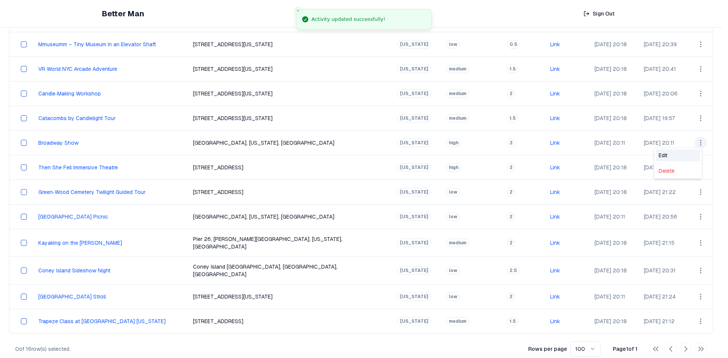
click at [682, 151] on div "Edit" at bounding box center [677, 155] width 45 height 12
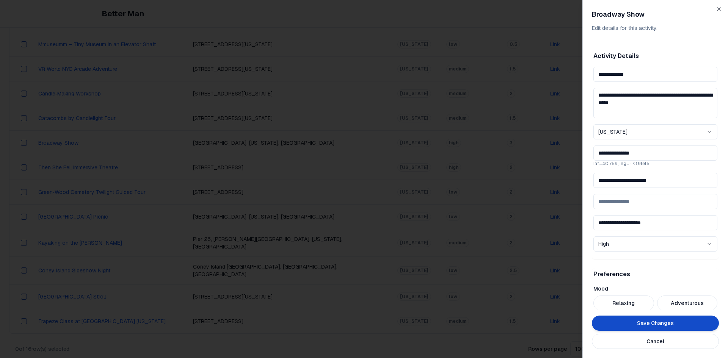
drag, startPoint x: 641, startPoint y: 79, endPoint x: 514, endPoint y: 84, distance: 126.3
click at [523, 79] on body "Better Man Sign Out View All Activities All Activities New Activities 3 Customi…" at bounding box center [361, 98] width 722 height 538
drag, startPoint x: 673, startPoint y: 180, endPoint x: 497, endPoint y: 178, distance: 176.3
click at [525, 182] on body "Better Man Sign Out View All Activities All Activities New Activities 3 Customi…" at bounding box center [361, 98] width 722 height 538
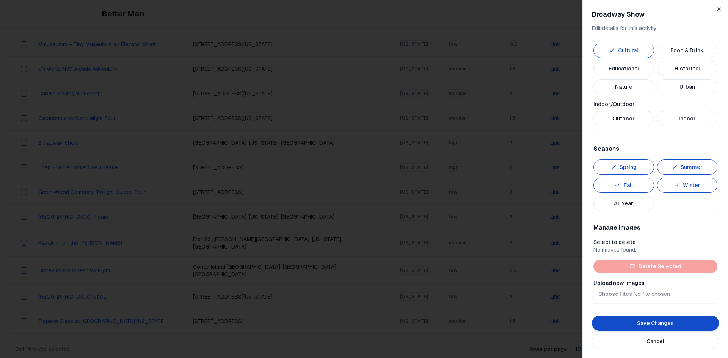
click at [683, 117] on button "Indoor" at bounding box center [687, 118] width 61 height 15
click at [639, 202] on button "All Year" at bounding box center [623, 203] width 61 height 15
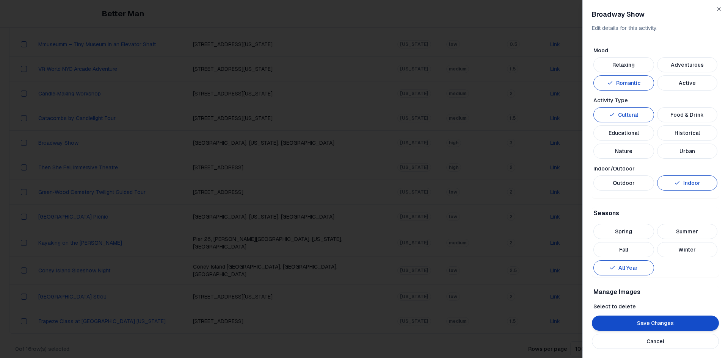
scroll to position [227, 0]
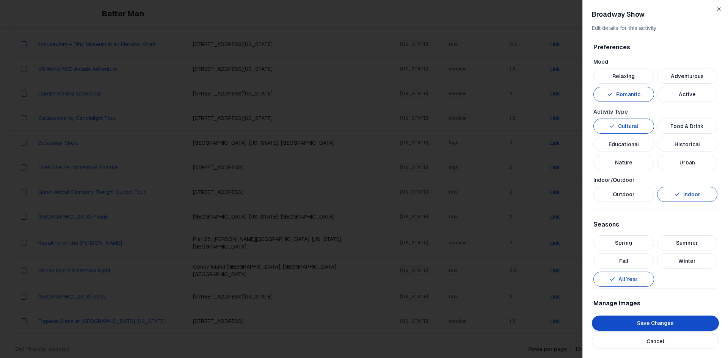
click at [633, 147] on button "Educational" at bounding box center [623, 144] width 61 height 15
click at [643, 75] on button "Relaxing" at bounding box center [623, 76] width 61 height 15
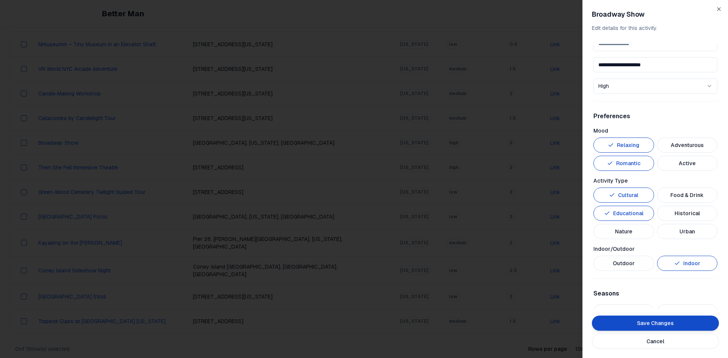
scroll to position [303, 0]
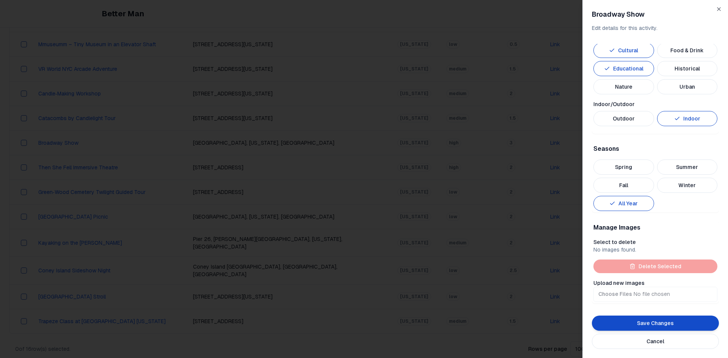
click at [659, 321] on button "Save Changes" at bounding box center [655, 323] width 127 height 15
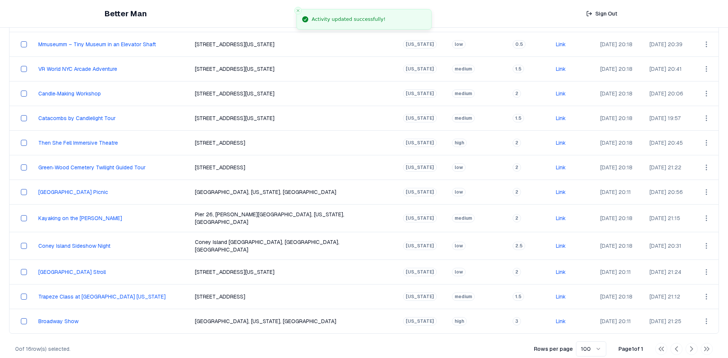
click at [699, 312] on html "Better Man Sign Out View All Activities All Activities New Activities 3 Customi…" at bounding box center [364, 98] width 728 height 538
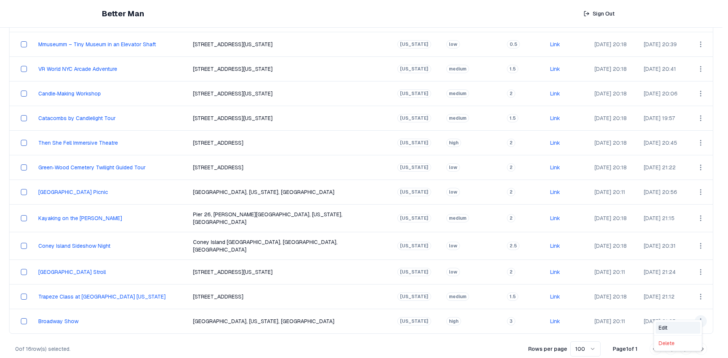
click at [677, 324] on div "Edit" at bounding box center [677, 328] width 45 height 12
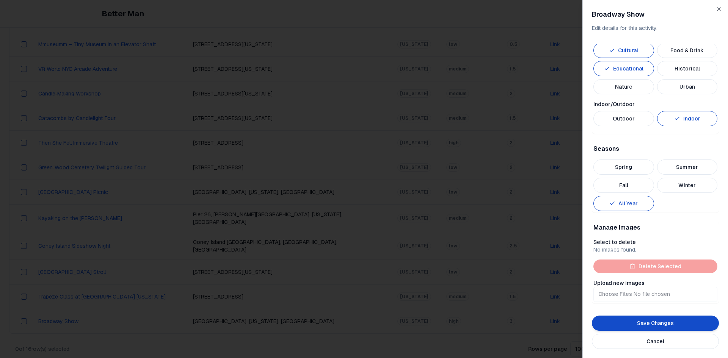
click at [624, 296] on input "Upload new images" at bounding box center [655, 294] width 124 height 15
type input "**********"
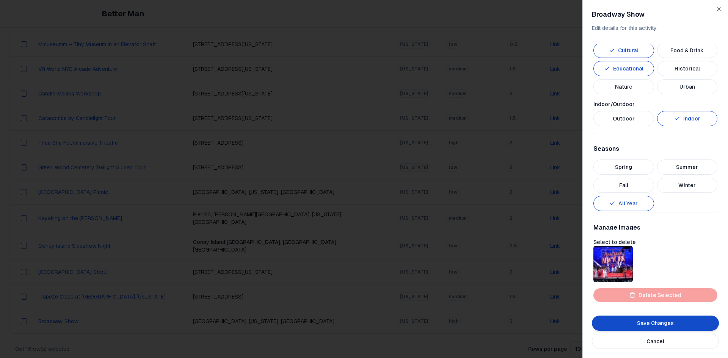
click at [641, 324] on button "Save Changes" at bounding box center [655, 323] width 127 height 15
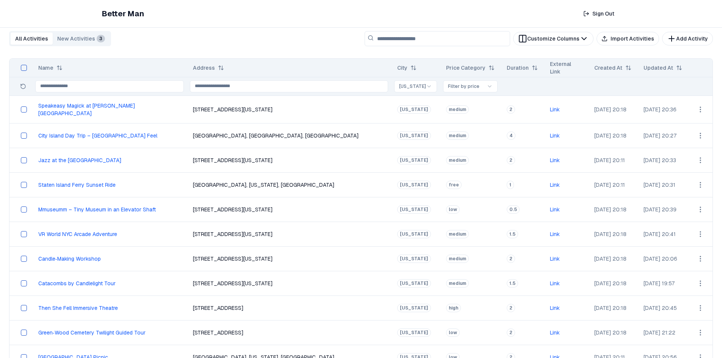
scroll to position [0, 0]
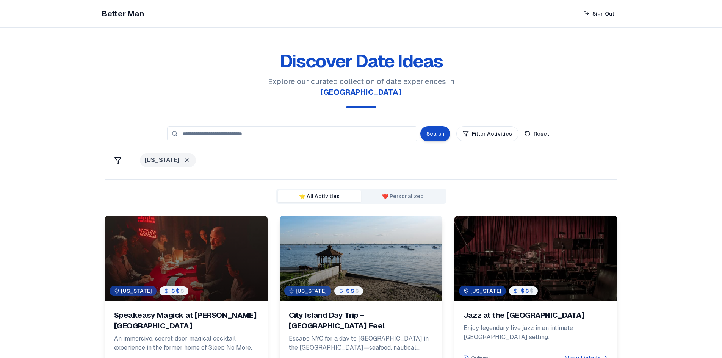
scroll to position [395, 0]
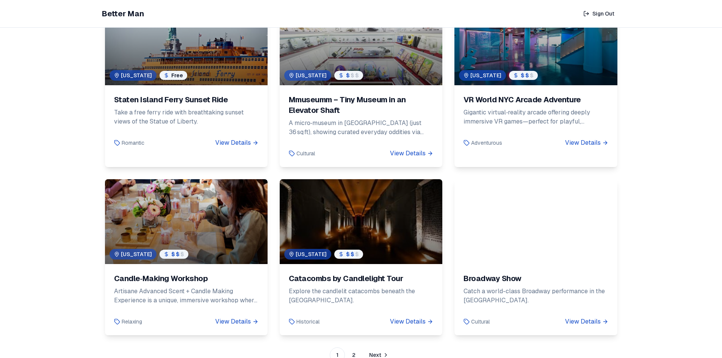
click at [356, 348] on link "2" at bounding box center [353, 355] width 15 height 15
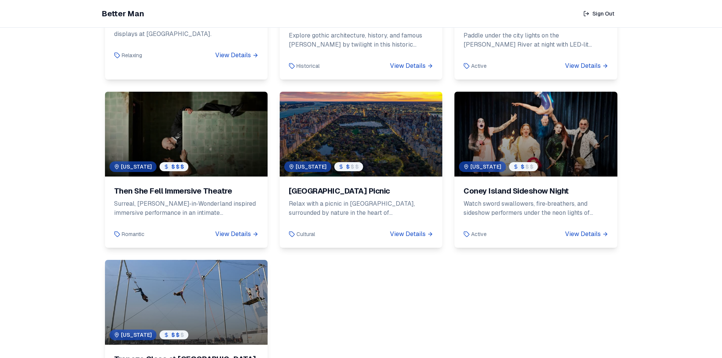
scroll to position [341, 0]
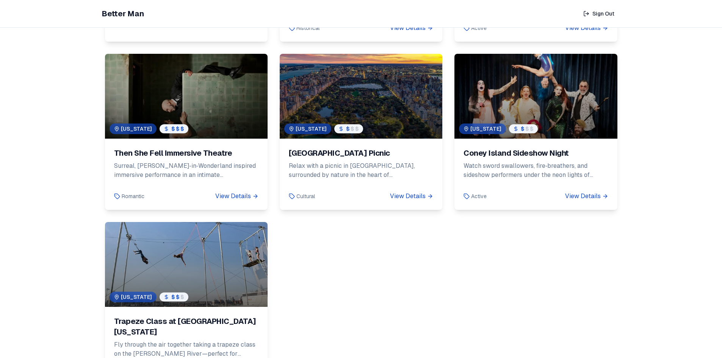
click at [217, 256] on div at bounding box center [186, 264] width 163 height 85
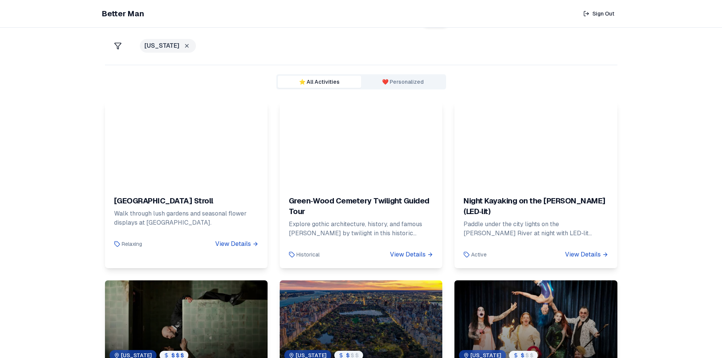
scroll to position [114, 0]
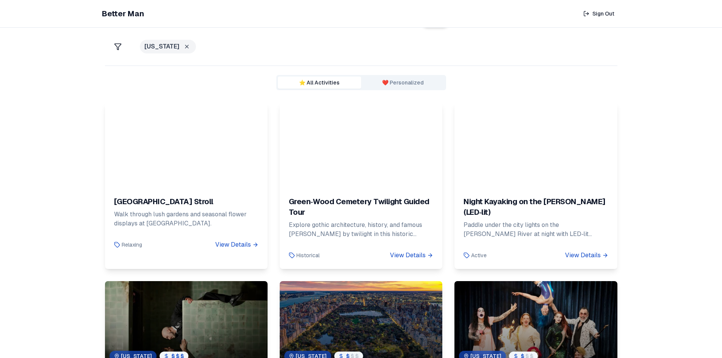
click at [304, 142] on div at bounding box center [361, 144] width 163 height 85
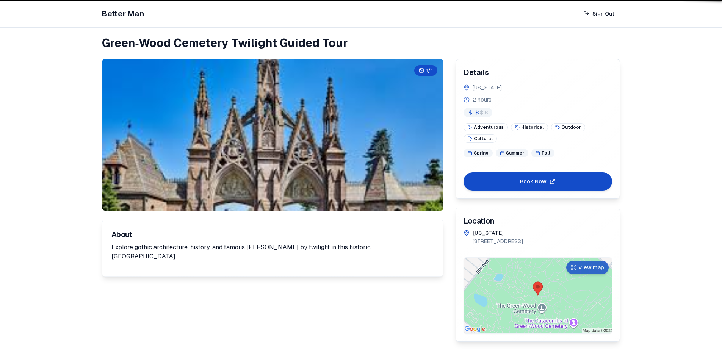
scroll to position [28, 0]
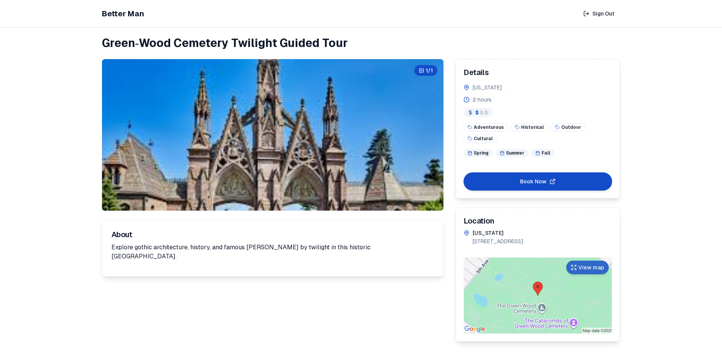
click at [302, 128] on div at bounding box center [273, 135] width 342 height 152
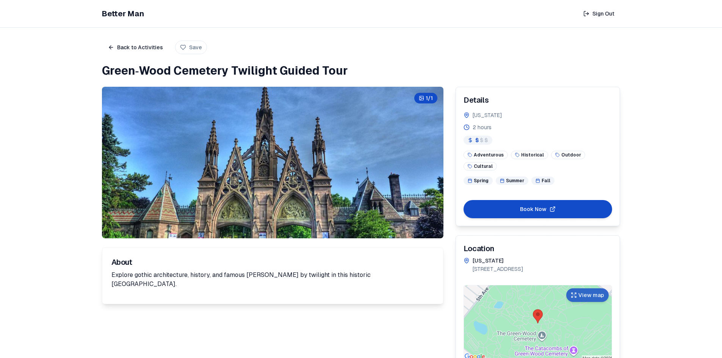
scroll to position [28, 0]
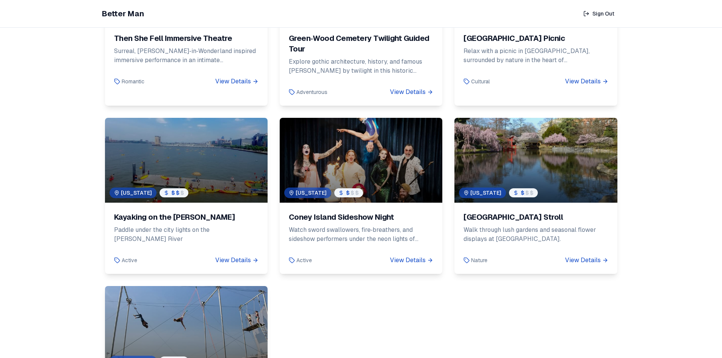
scroll to position [281, 0]
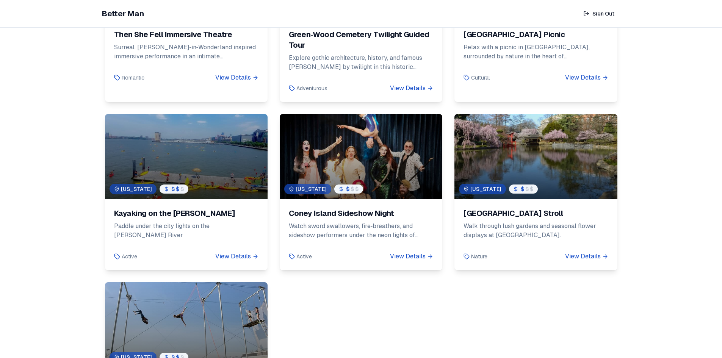
click at [521, 142] on div at bounding box center [535, 156] width 163 height 85
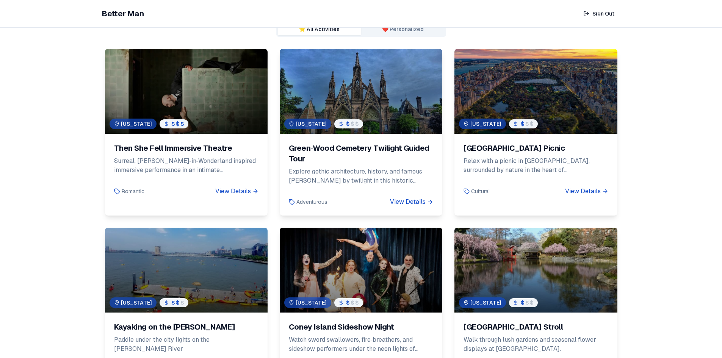
scroll to position [395, 0]
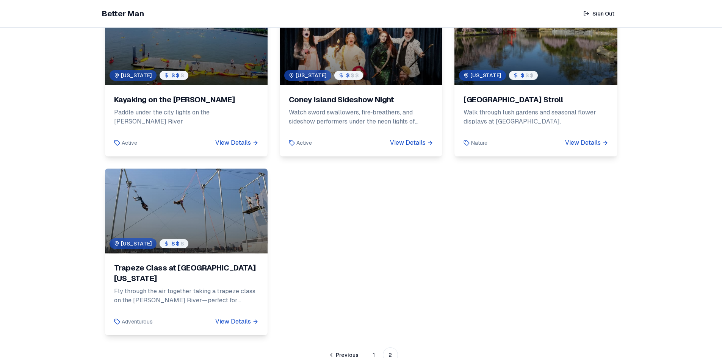
click at [373, 348] on link "1" at bounding box center [373, 355] width 15 height 15
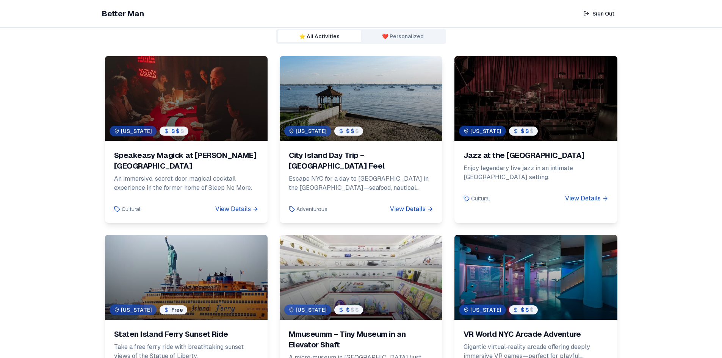
scroll to position [395, 0]
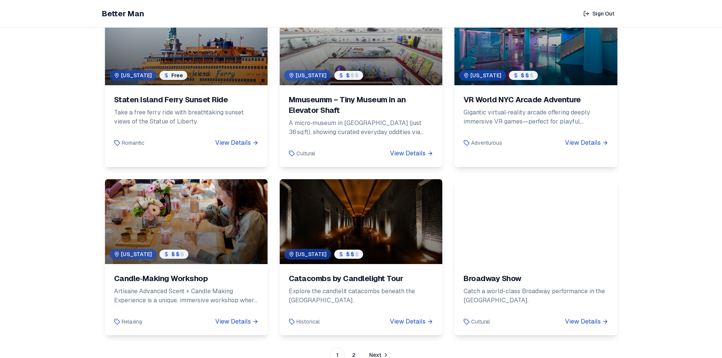
click at [506, 209] on div at bounding box center [535, 221] width 163 height 85
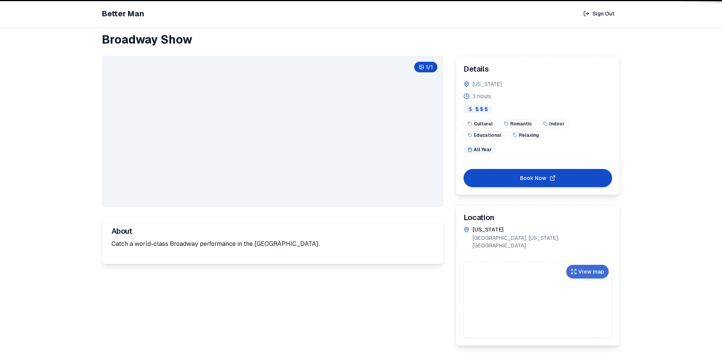
scroll to position [28, 0]
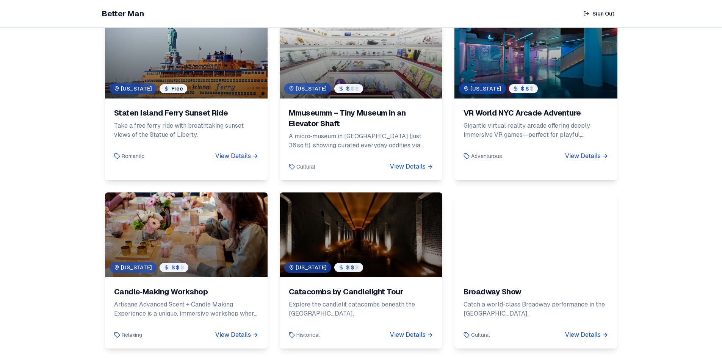
scroll to position [395, 0]
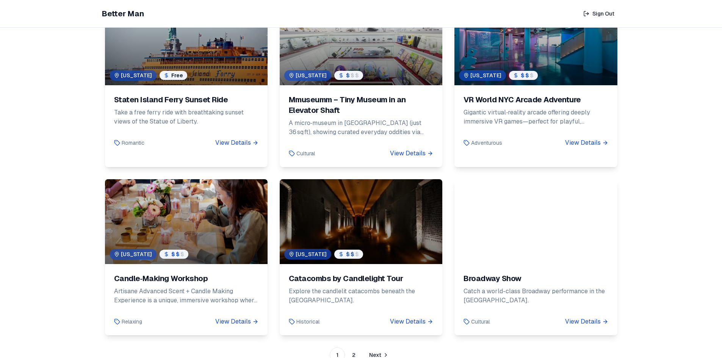
click at [358, 348] on link "2" at bounding box center [353, 355] width 15 height 15
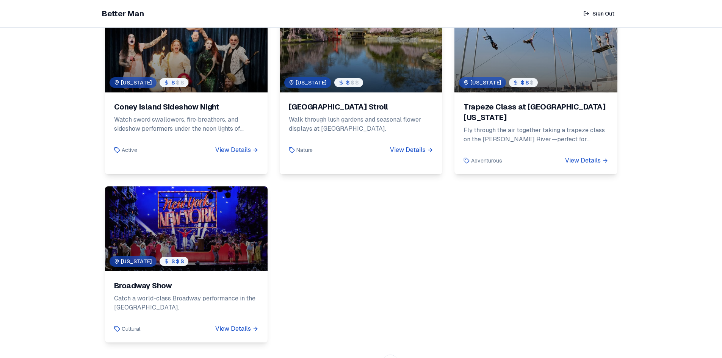
scroll to position [395, 0]
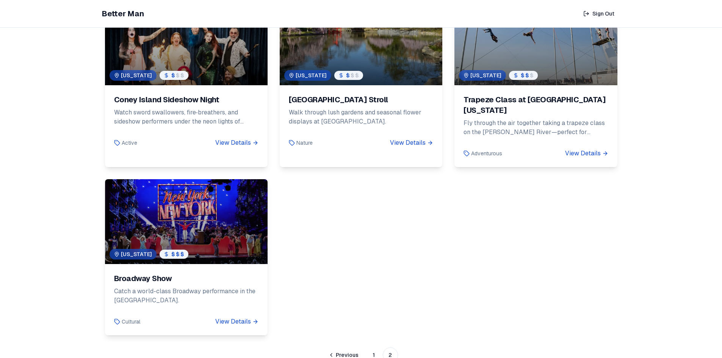
click at [371, 348] on link "1" at bounding box center [373, 355] width 15 height 15
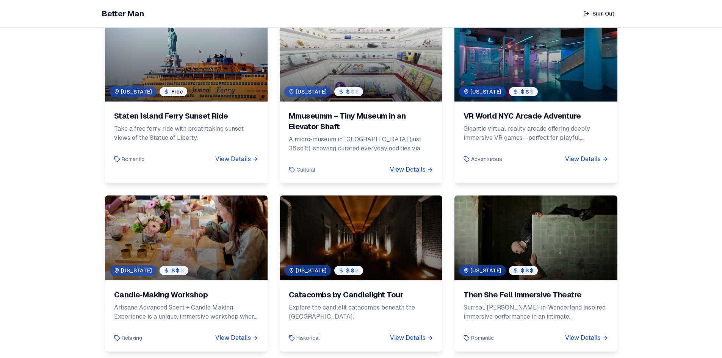
scroll to position [395, 0]
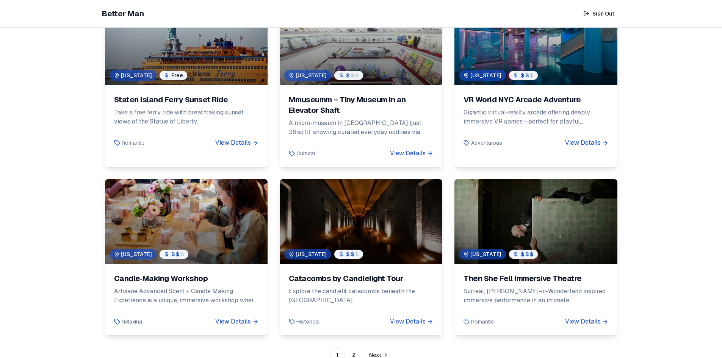
click at [356, 348] on link "2" at bounding box center [353, 355] width 15 height 15
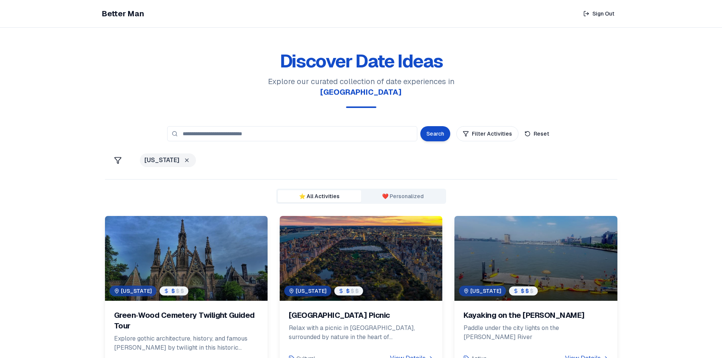
click at [184, 157] on icon at bounding box center [187, 160] width 6 height 6
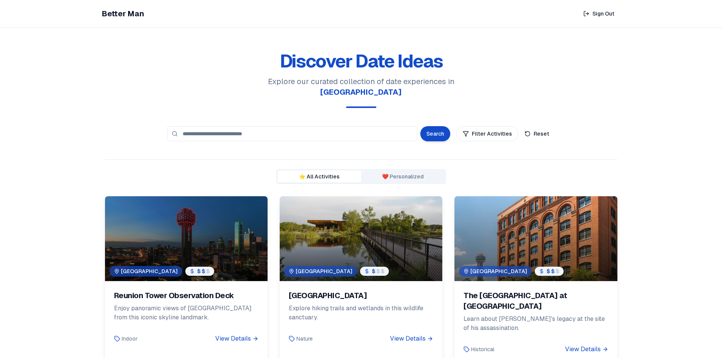
click at [118, 10] on link "Better Man" at bounding box center [123, 13] width 42 height 11
